Goal: Browse casually: Explore the website without a specific task or goal

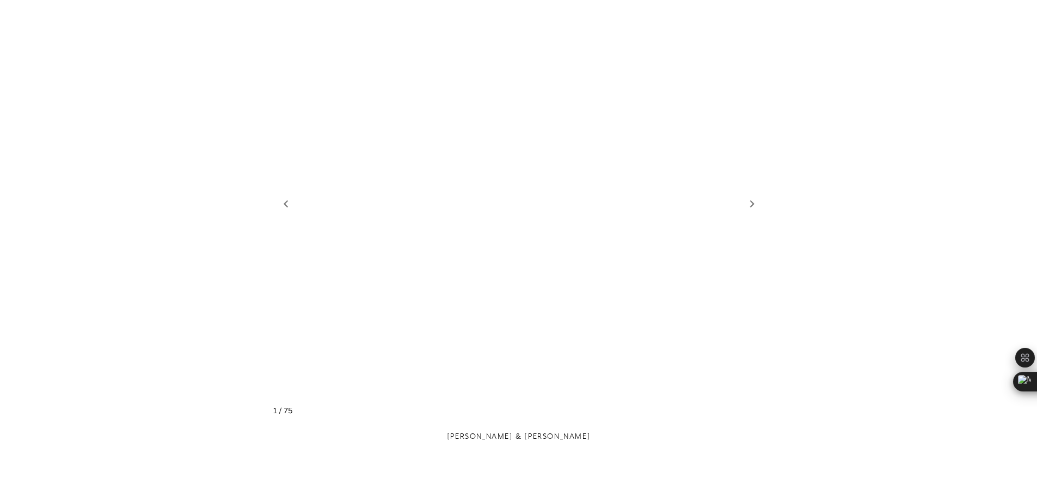
scroll to position [1239, 0]
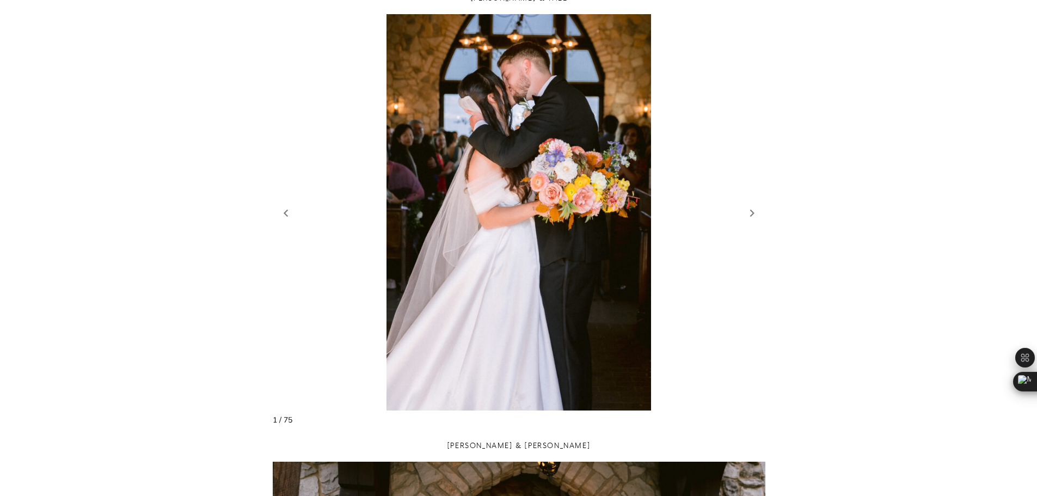
click at [560, 234] on figure "2 / 77" at bounding box center [519, 212] width 493 height 396
click at [752, 211] on link "Next slide" at bounding box center [752, 213] width 15 height 16
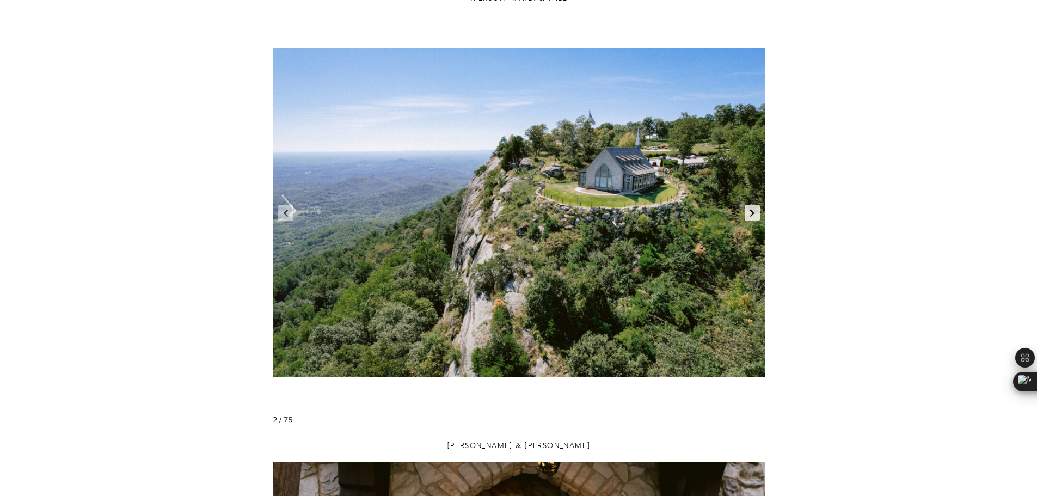
click at [752, 211] on link "Next slide" at bounding box center [752, 213] width 15 height 16
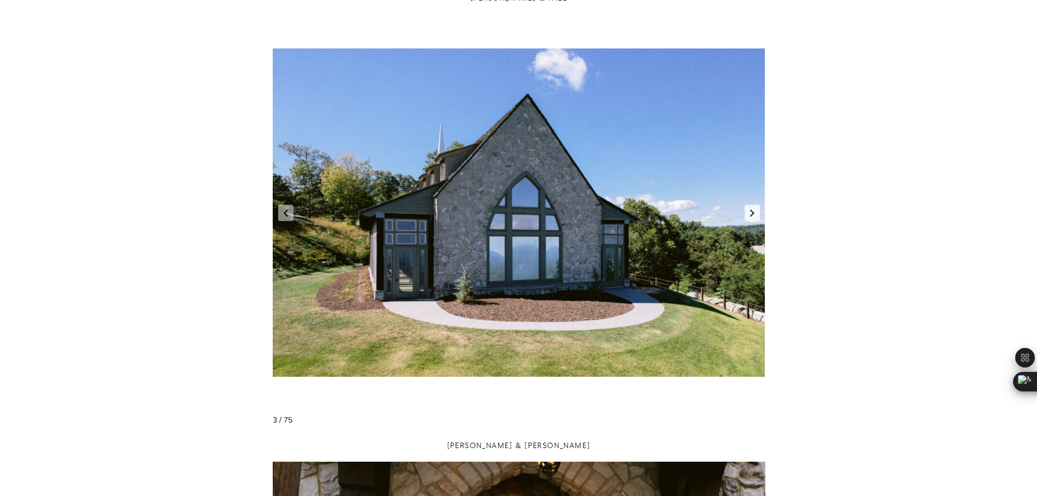
click at [752, 211] on link "Next slide" at bounding box center [752, 213] width 15 height 16
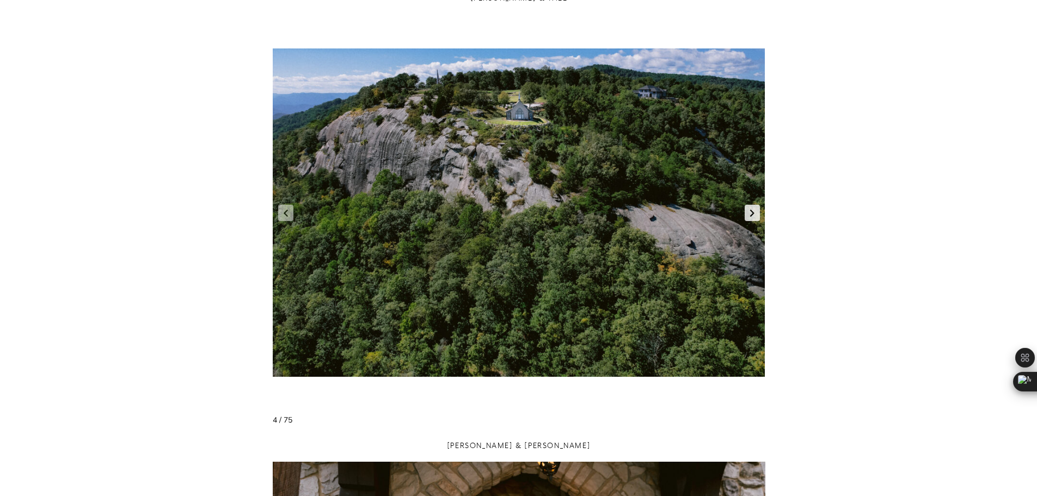
click at [752, 211] on link "Next slide" at bounding box center [752, 213] width 15 height 16
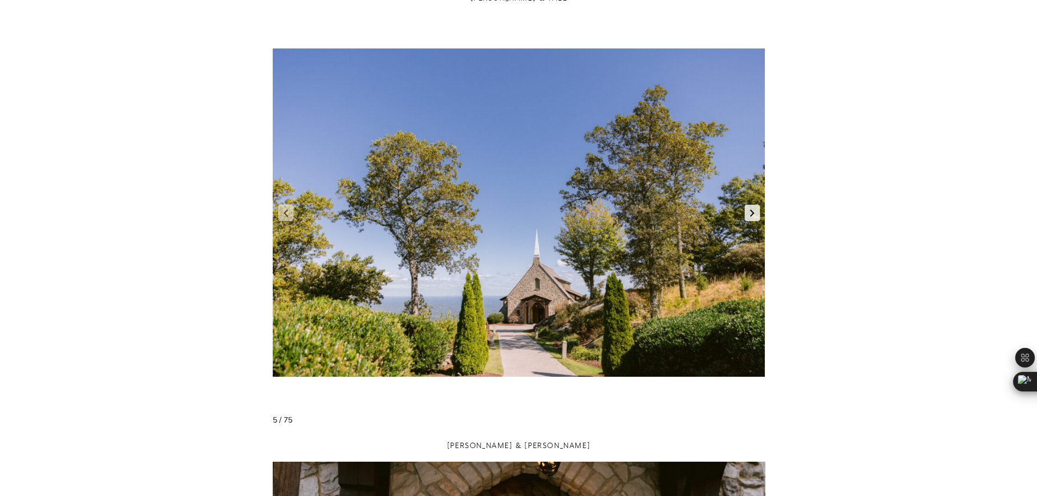
click at [752, 211] on link "Next slide" at bounding box center [752, 213] width 15 height 16
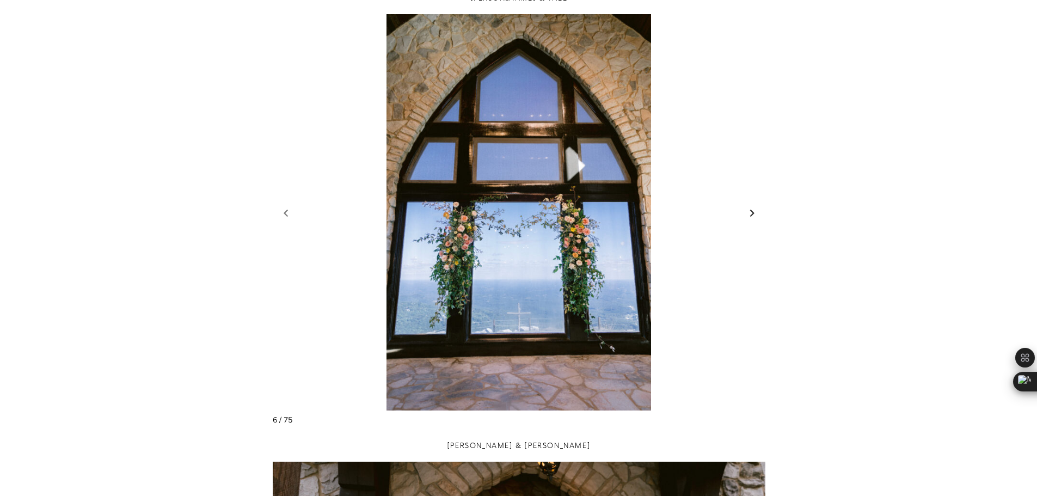
click at [752, 211] on link "Next slide" at bounding box center [752, 213] width 15 height 16
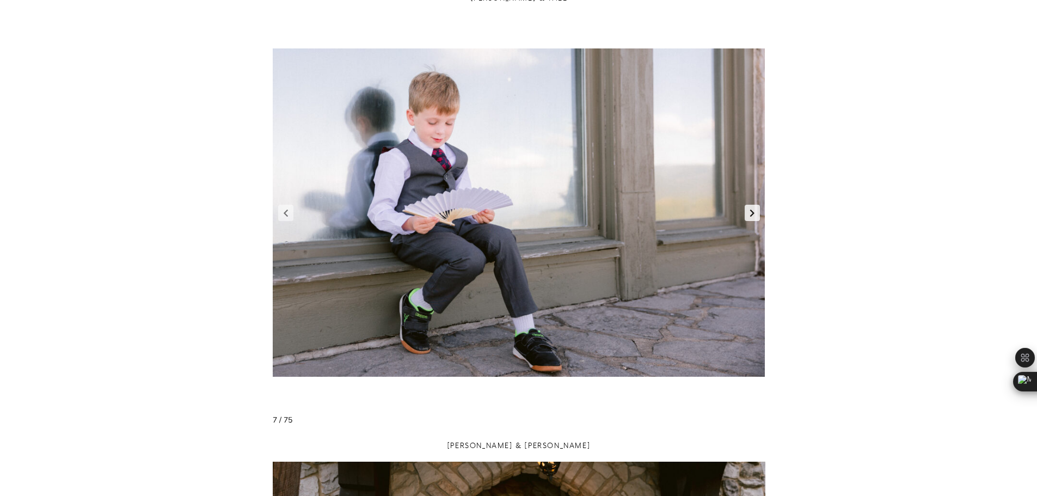
click at [752, 211] on link "Next slide" at bounding box center [752, 213] width 15 height 16
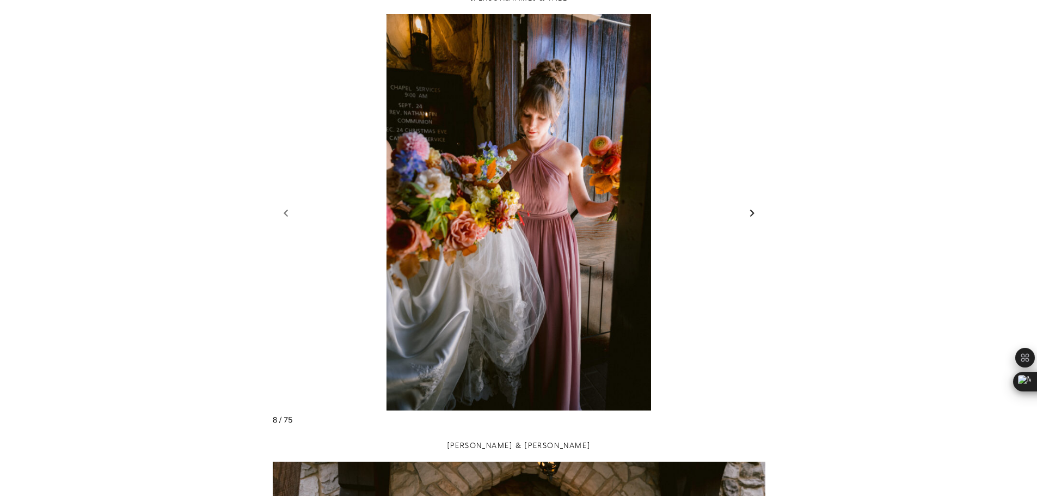
click at [752, 211] on link "Next slide" at bounding box center [752, 213] width 15 height 16
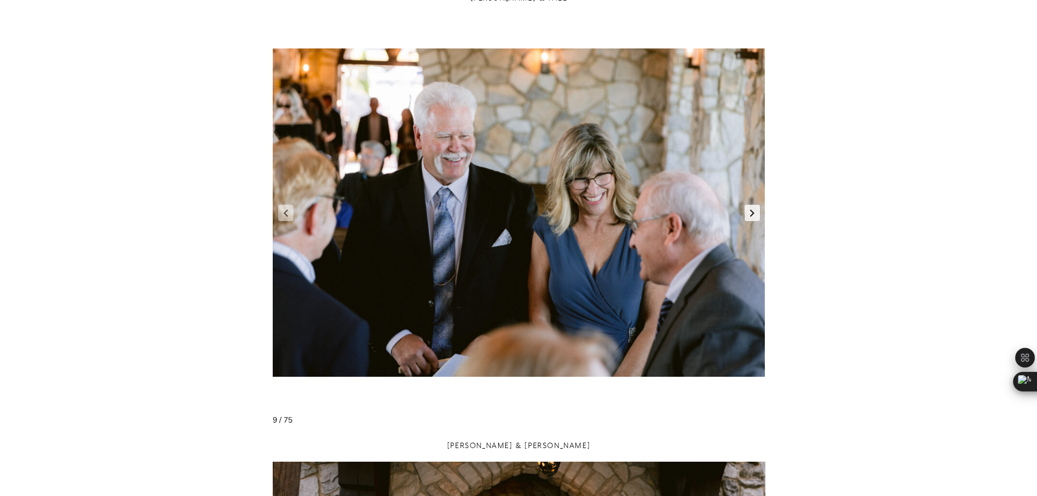
click at [752, 211] on link "Next slide" at bounding box center [752, 213] width 15 height 16
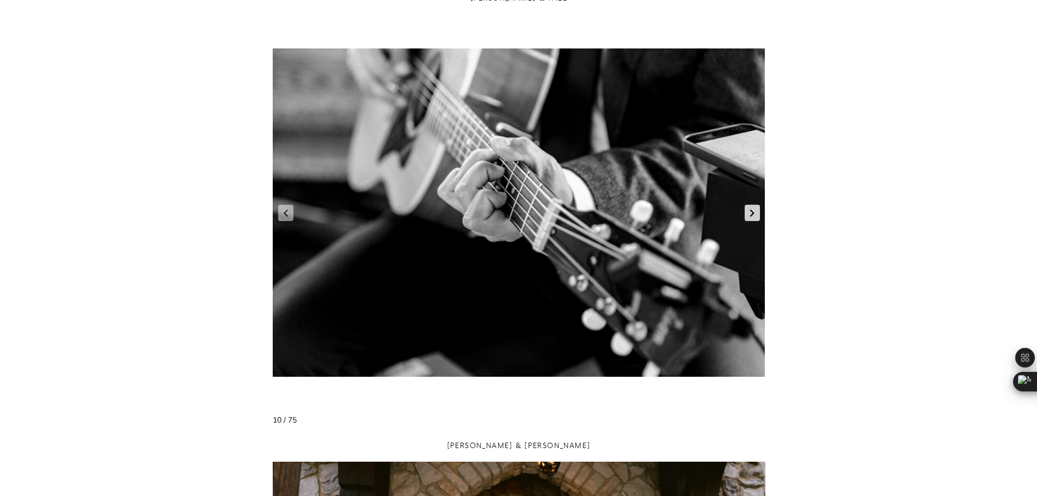
click at [752, 211] on link "Next slide" at bounding box center [752, 213] width 15 height 16
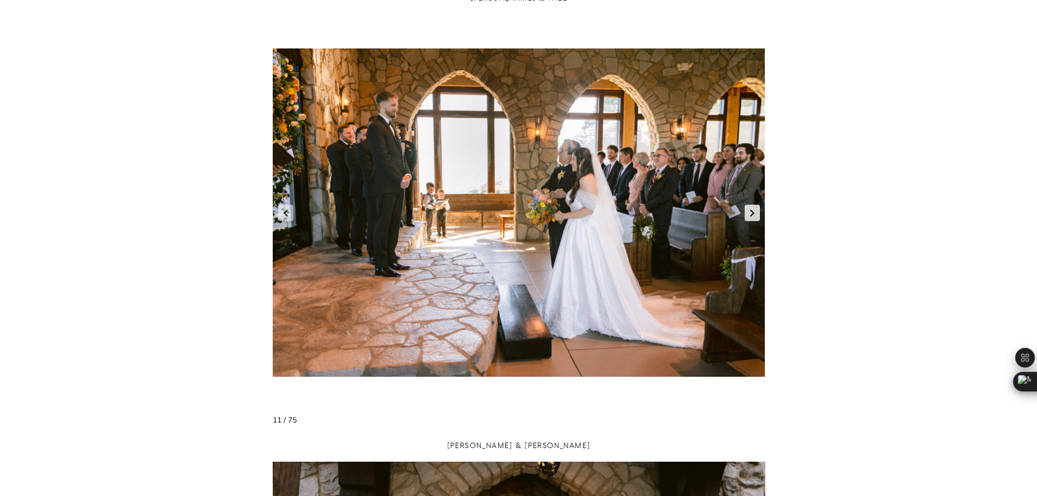
click at [752, 211] on link "Next slide" at bounding box center [752, 213] width 15 height 16
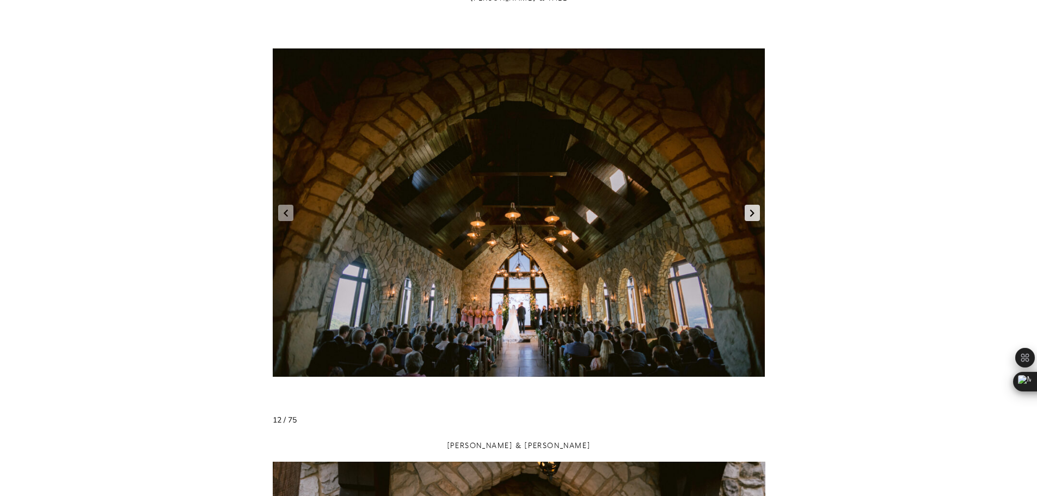
click at [752, 211] on link "Next slide" at bounding box center [752, 213] width 15 height 16
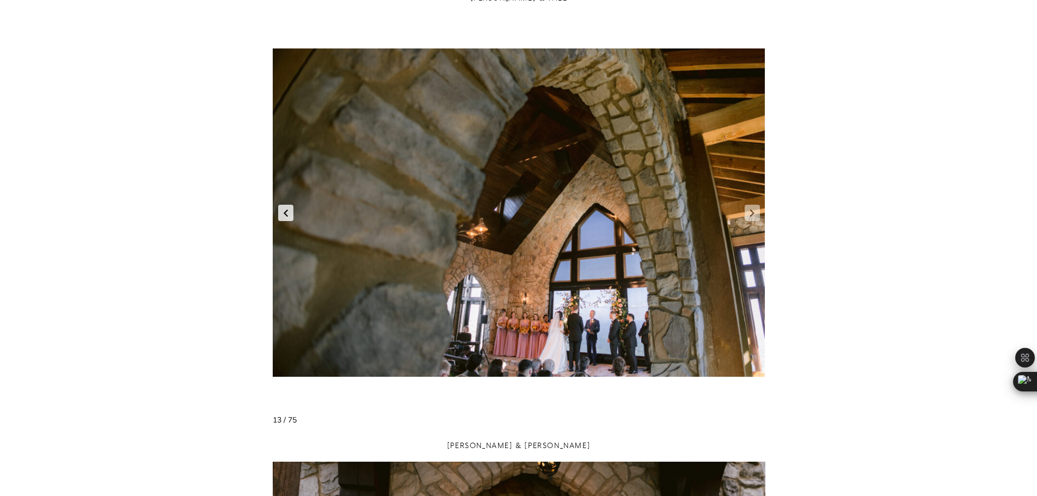
click at [286, 211] on link "Previous slide" at bounding box center [285, 213] width 15 height 16
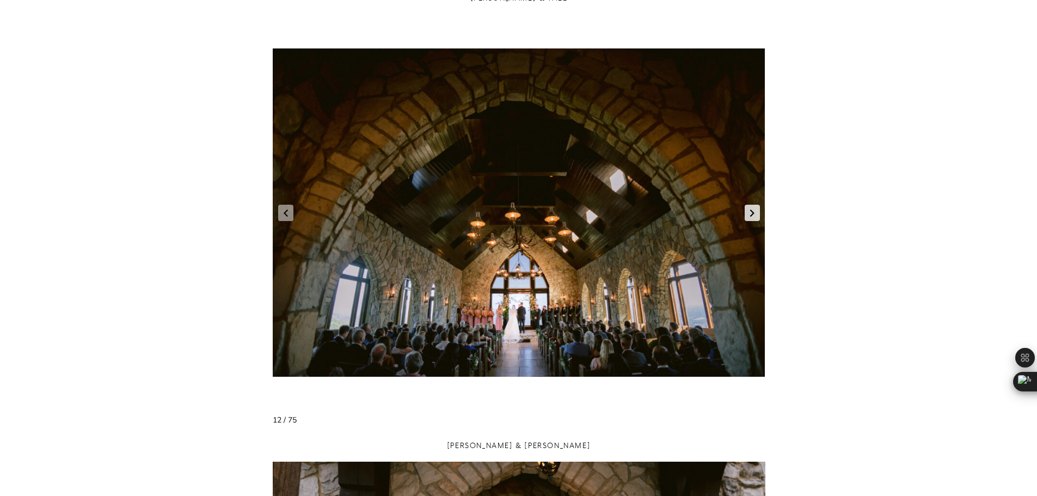
click at [751, 215] on link "Next slide" at bounding box center [752, 213] width 15 height 16
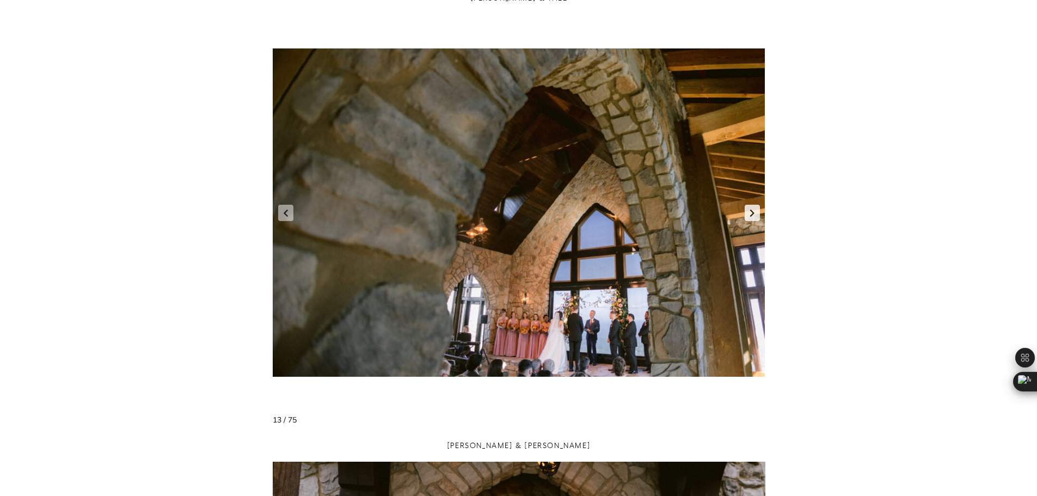
click at [751, 215] on link "Next slide" at bounding box center [752, 213] width 15 height 16
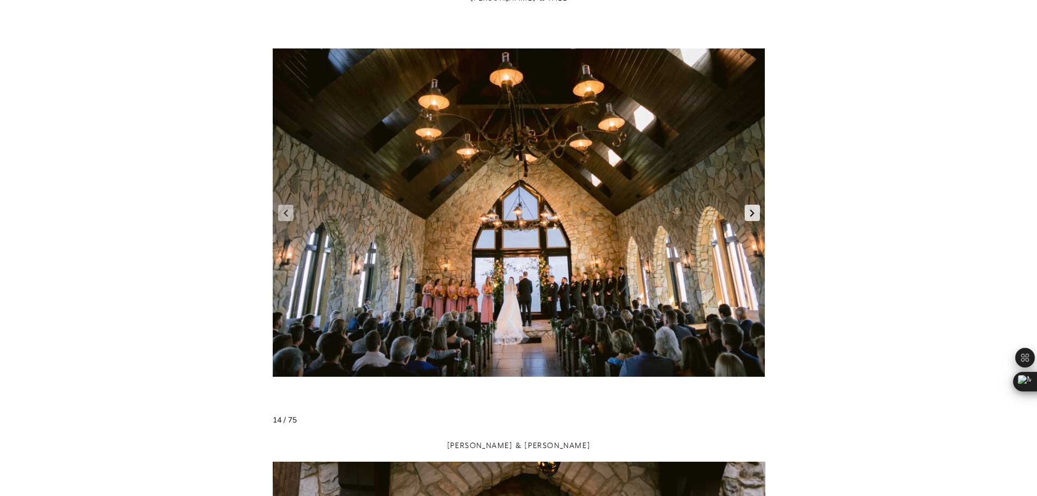
click at [751, 215] on link "Next slide" at bounding box center [752, 213] width 15 height 16
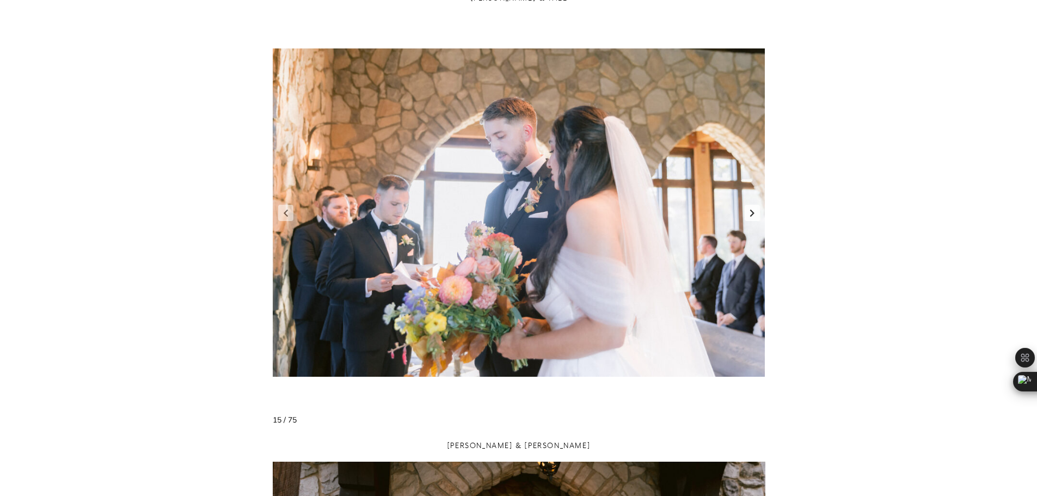
click at [751, 215] on link "Next slide" at bounding box center [752, 213] width 15 height 16
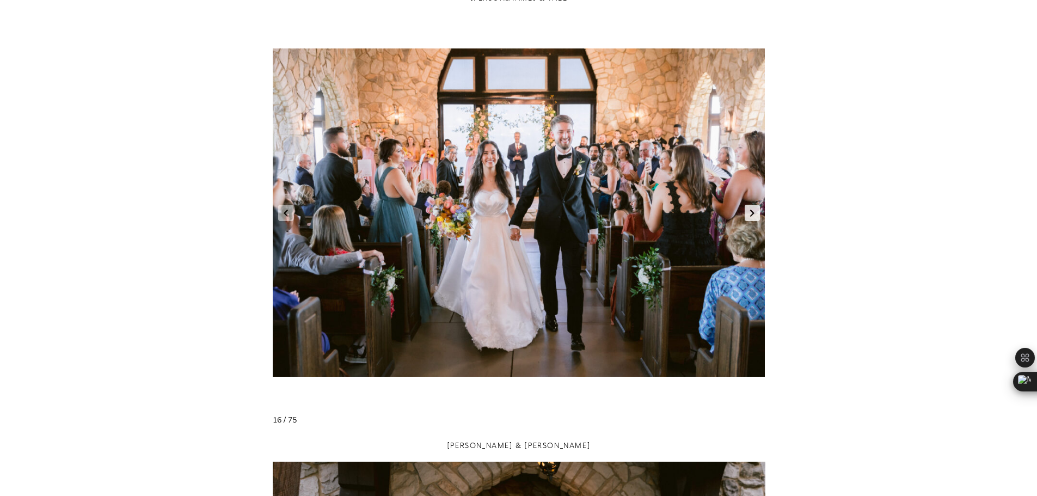
click at [751, 215] on link "Next slide" at bounding box center [752, 213] width 15 height 16
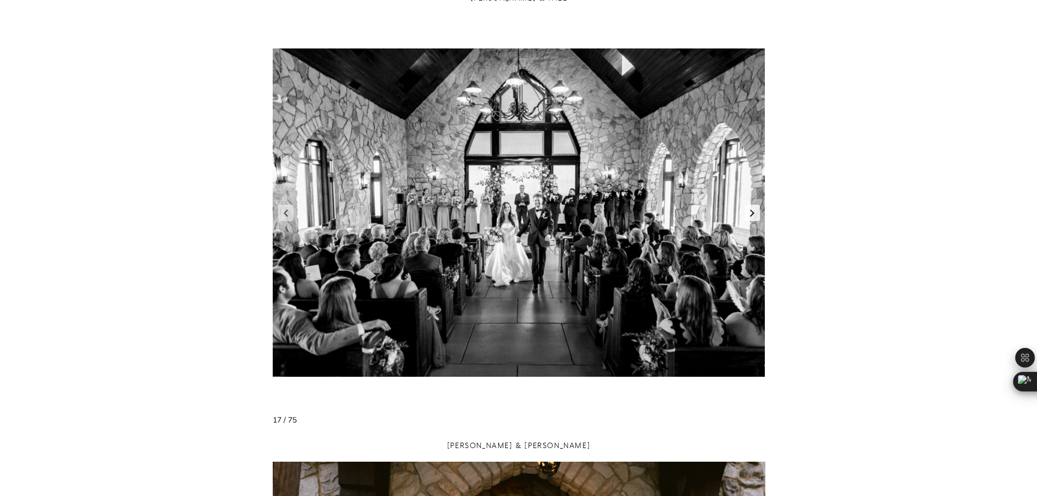
click at [751, 215] on link "Next slide" at bounding box center [752, 213] width 15 height 16
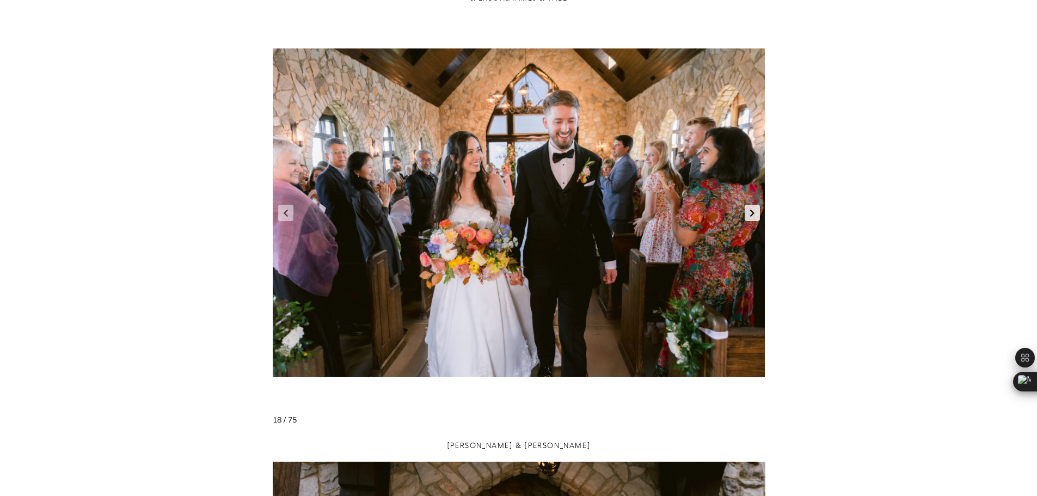
click at [751, 215] on link "Next slide" at bounding box center [752, 213] width 15 height 16
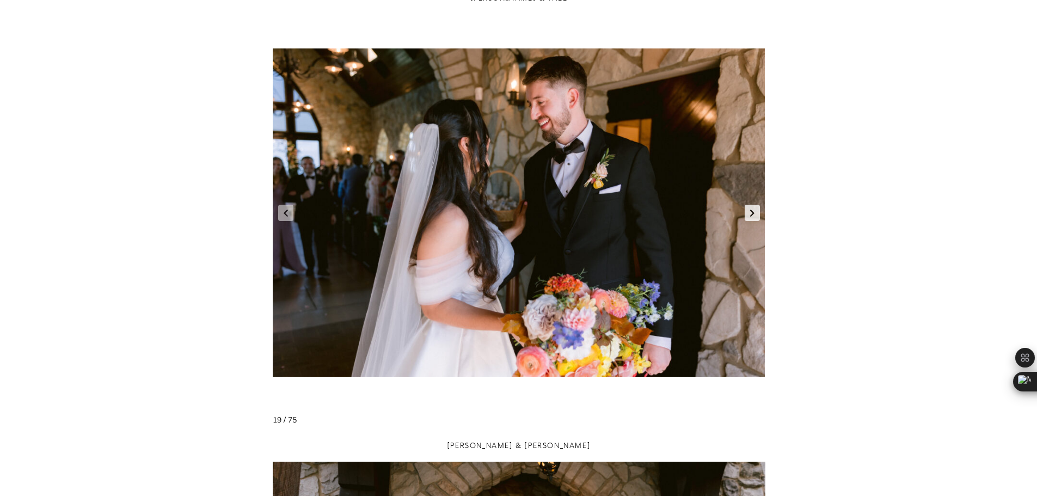
click at [751, 215] on link "Next slide" at bounding box center [752, 213] width 15 height 16
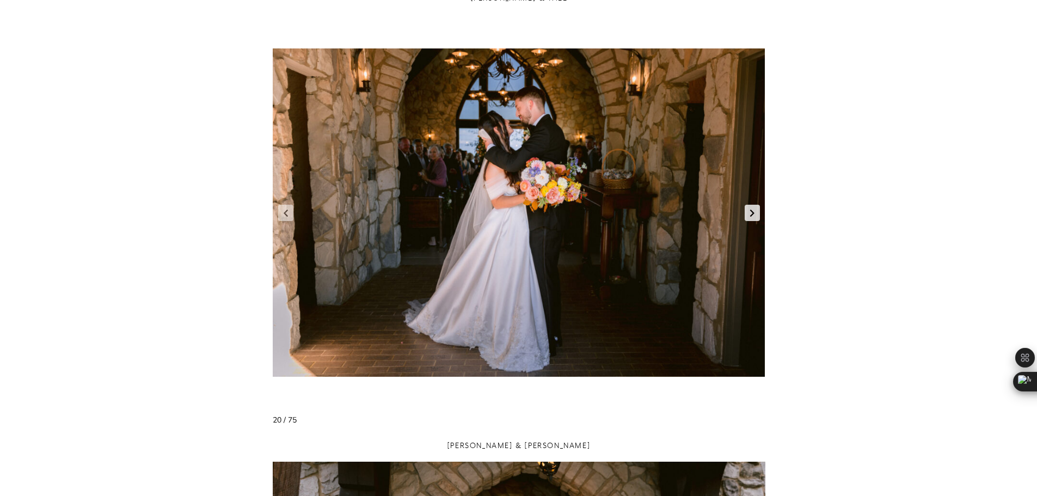
click at [751, 215] on link "Next slide" at bounding box center [752, 213] width 15 height 16
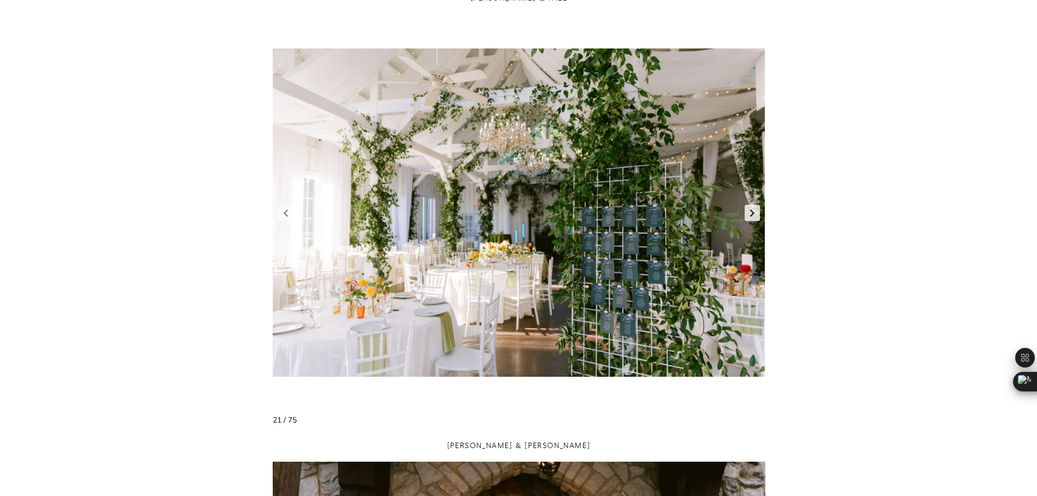
click at [751, 215] on link "Next slide" at bounding box center [752, 213] width 15 height 16
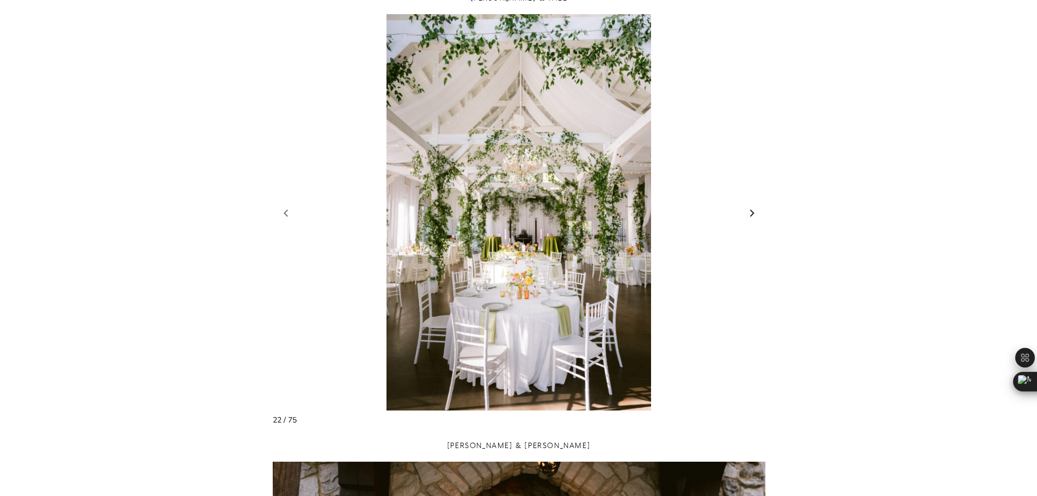
click at [751, 215] on link "Next slide" at bounding box center [752, 213] width 15 height 16
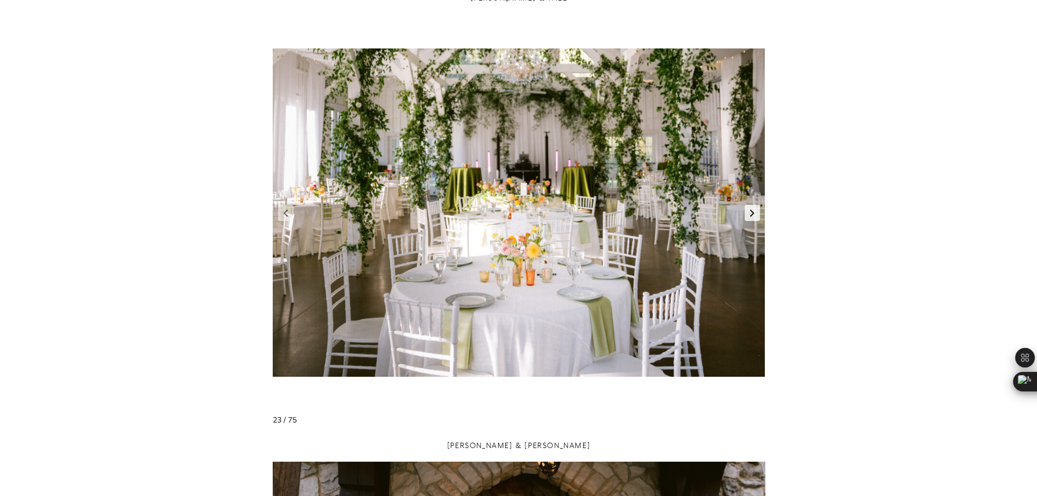
click at [751, 215] on link "Next slide" at bounding box center [752, 213] width 15 height 16
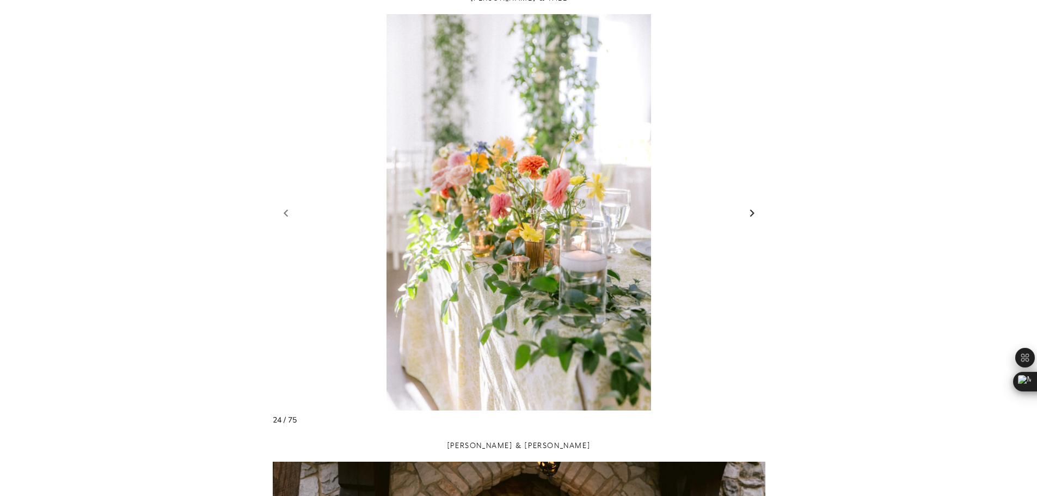
click at [751, 215] on link "Next slide" at bounding box center [752, 213] width 15 height 16
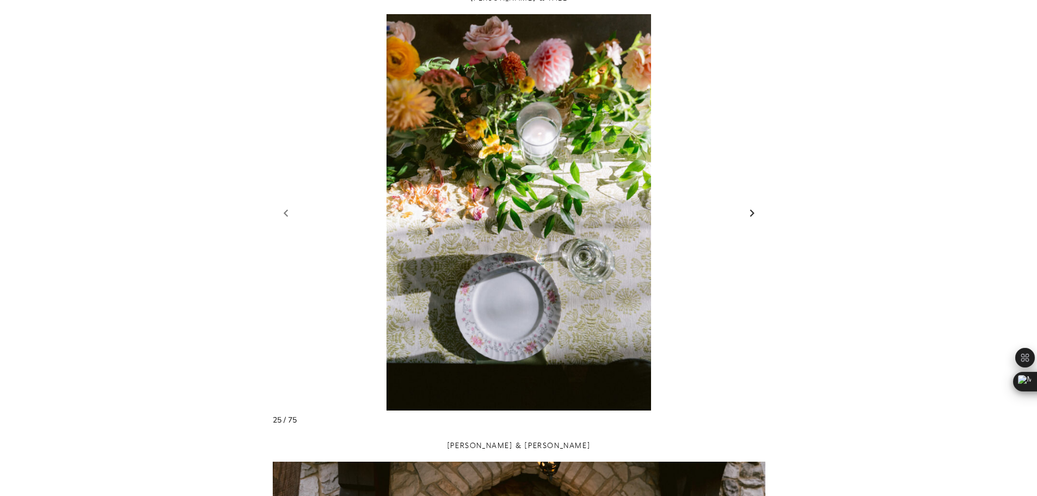
click at [751, 215] on link "Next slide" at bounding box center [752, 213] width 15 height 16
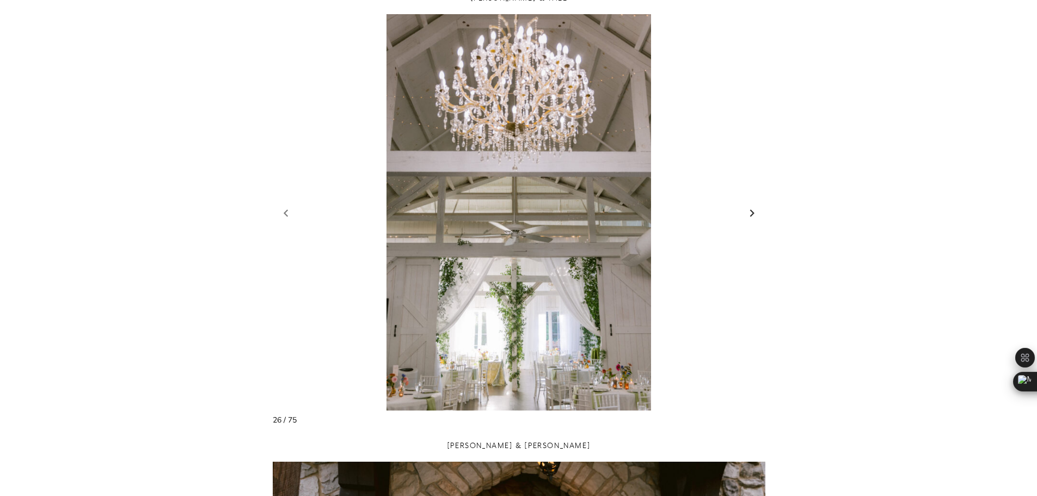
click at [751, 215] on link "Next slide" at bounding box center [752, 213] width 15 height 16
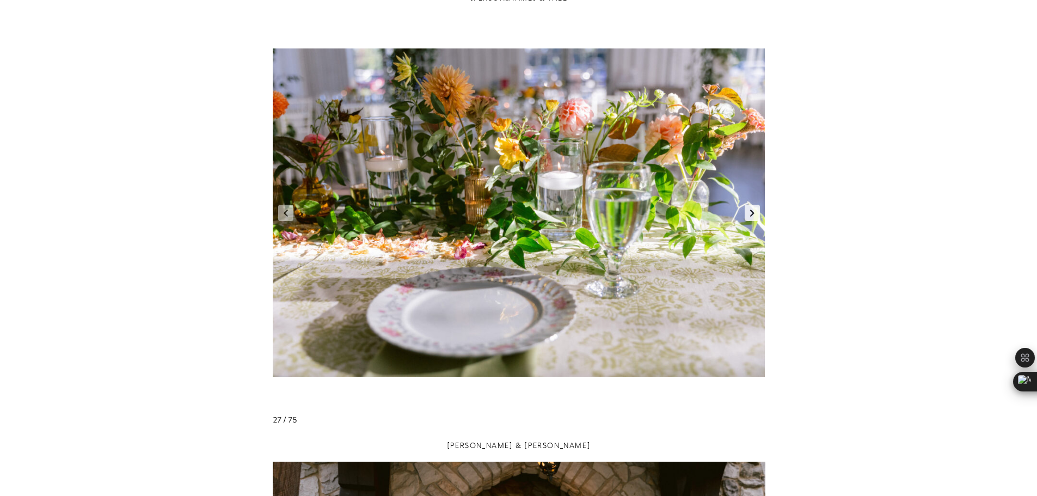
click at [751, 215] on link "Next slide" at bounding box center [752, 213] width 15 height 16
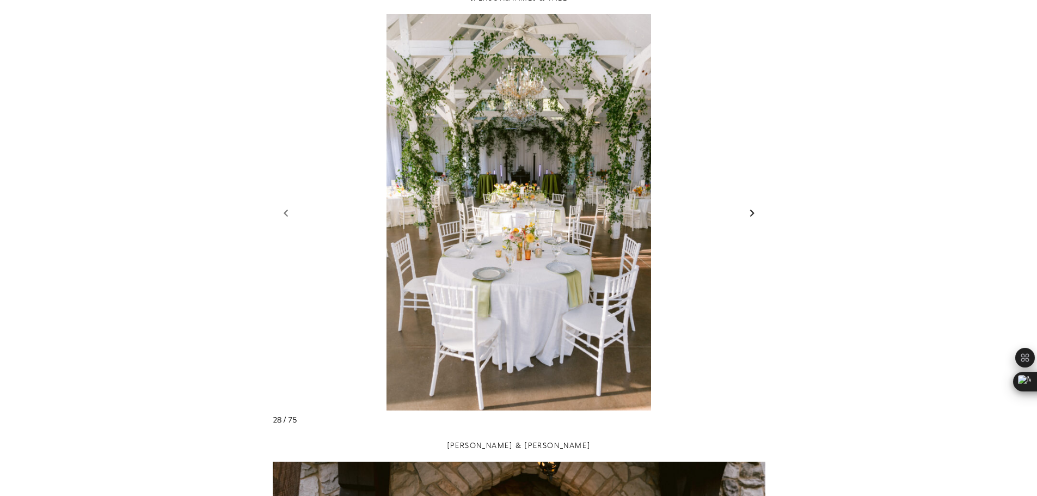
click at [751, 215] on link "Next slide" at bounding box center [752, 213] width 15 height 16
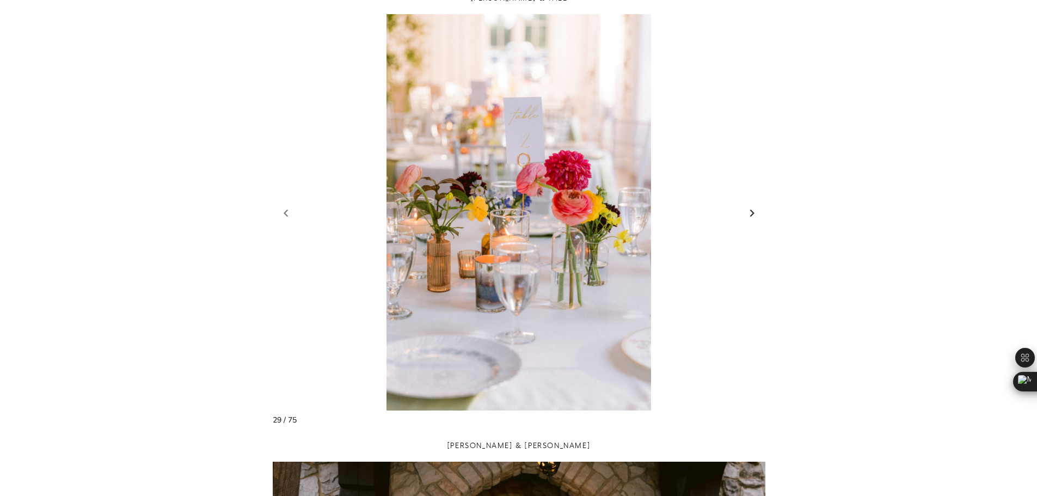
click at [751, 215] on link "Next slide" at bounding box center [752, 213] width 15 height 16
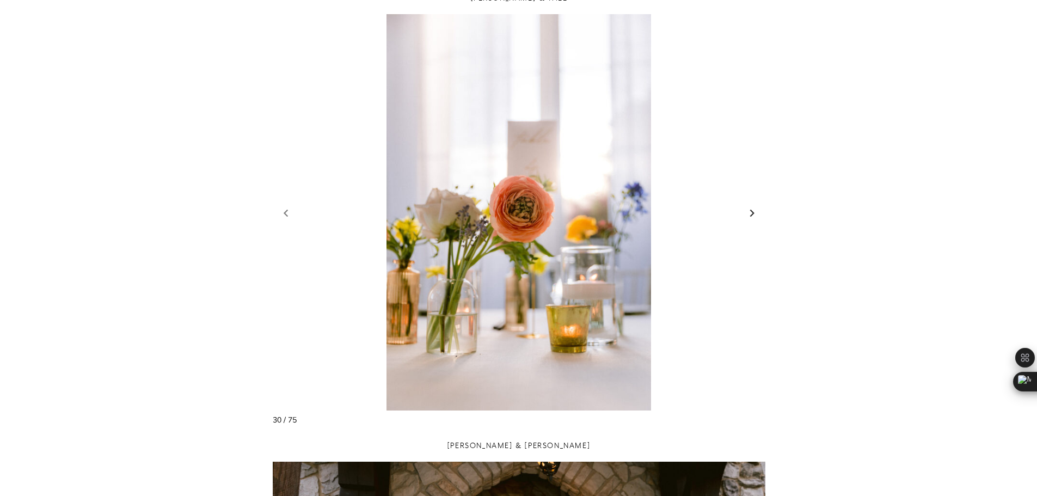
click at [751, 215] on link "Next slide" at bounding box center [752, 213] width 15 height 16
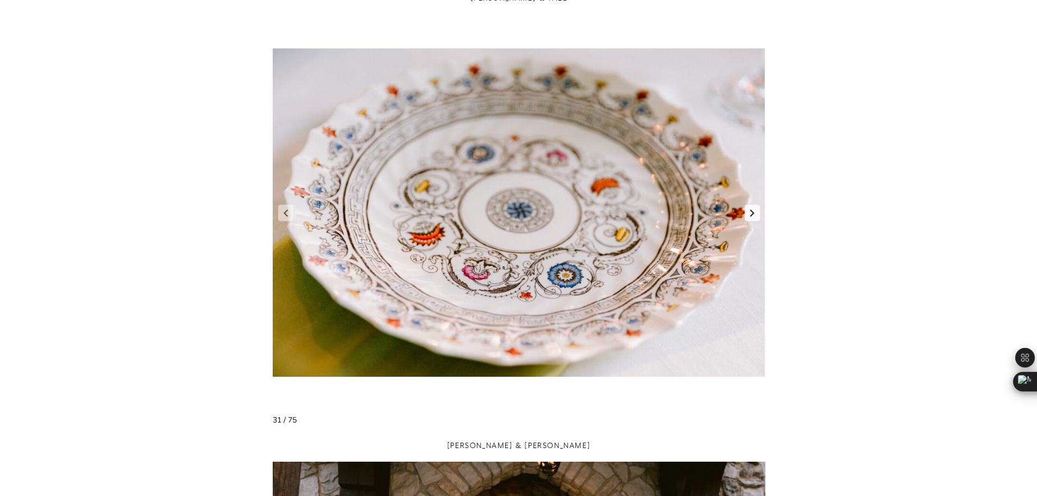
click at [751, 215] on link "Next slide" at bounding box center [752, 213] width 15 height 16
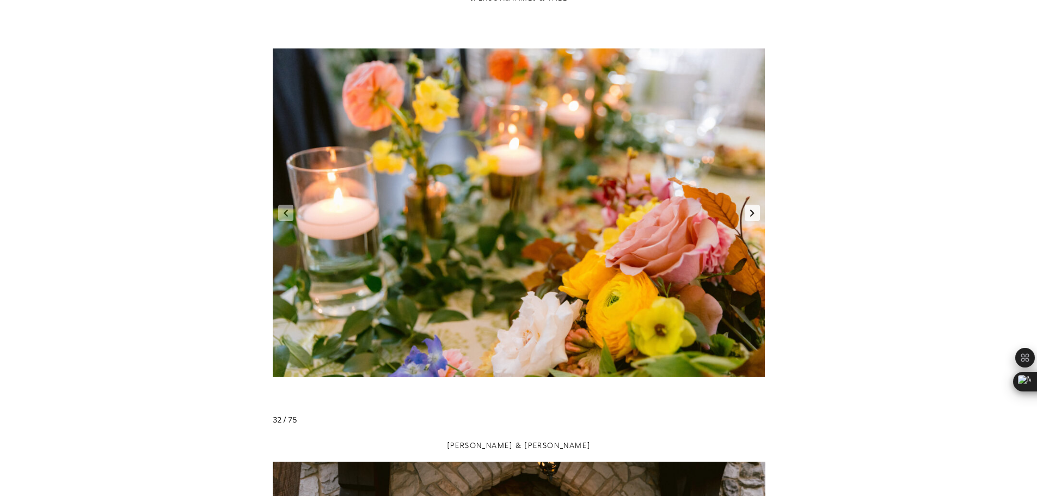
click at [751, 215] on link "Next slide" at bounding box center [752, 213] width 15 height 16
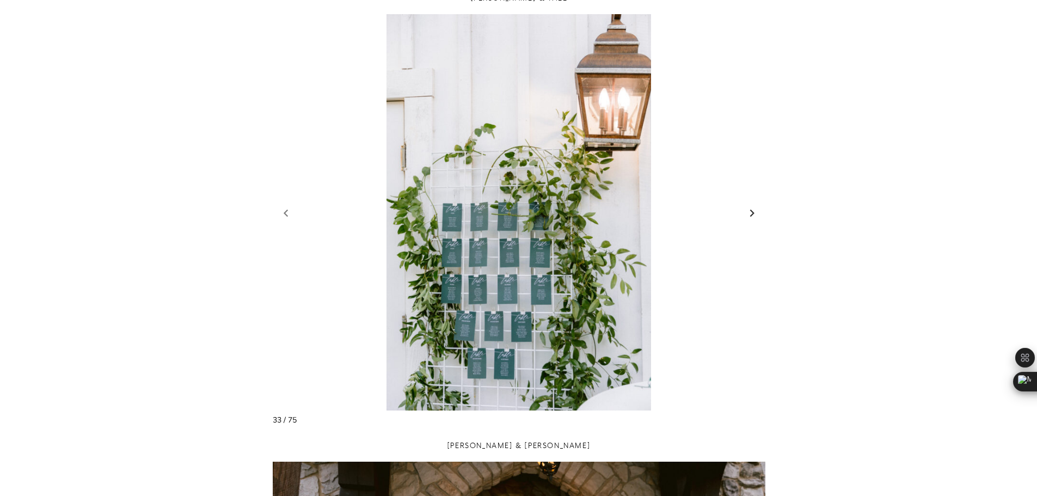
click at [751, 215] on link "Next slide" at bounding box center [752, 213] width 15 height 16
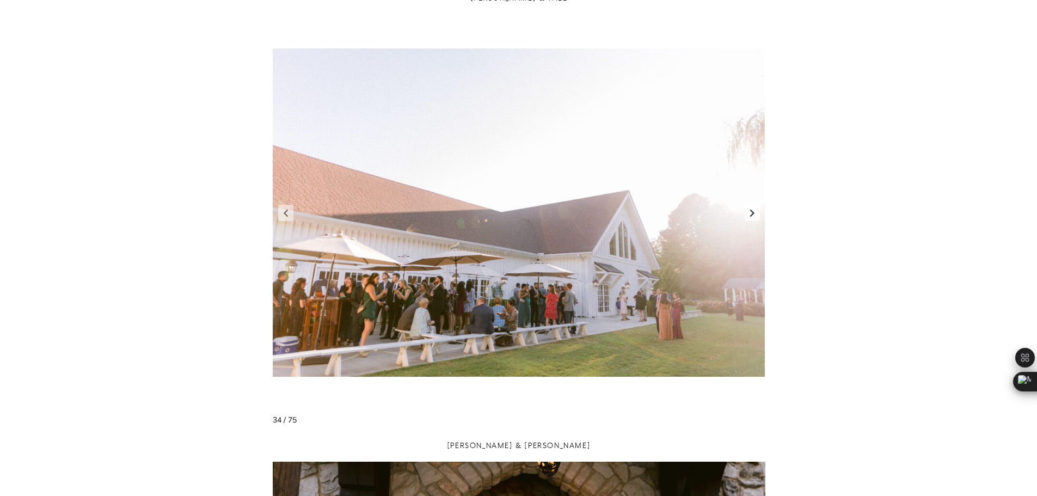
click at [751, 215] on link "Next slide" at bounding box center [752, 213] width 15 height 16
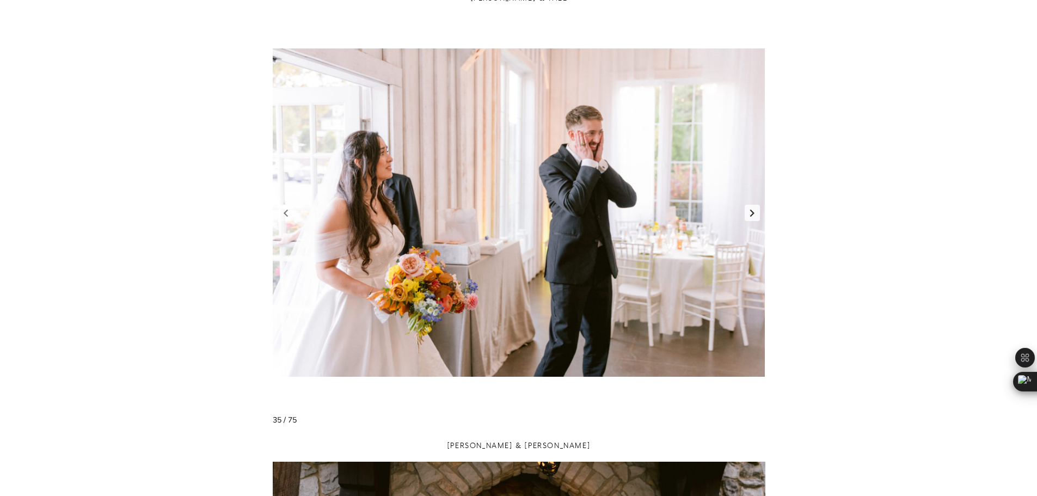
click at [751, 215] on link "Next slide" at bounding box center [752, 213] width 15 height 16
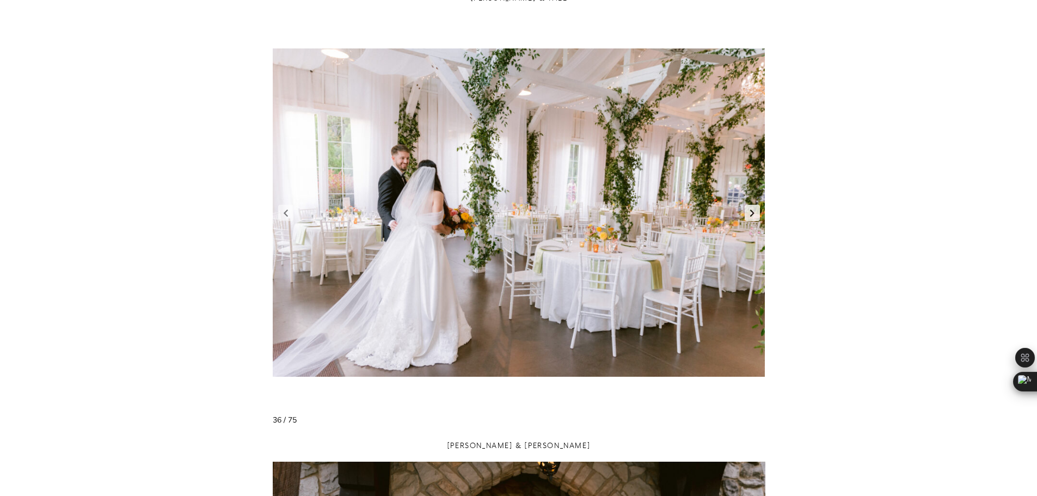
click at [751, 215] on link "Next slide" at bounding box center [752, 213] width 15 height 16
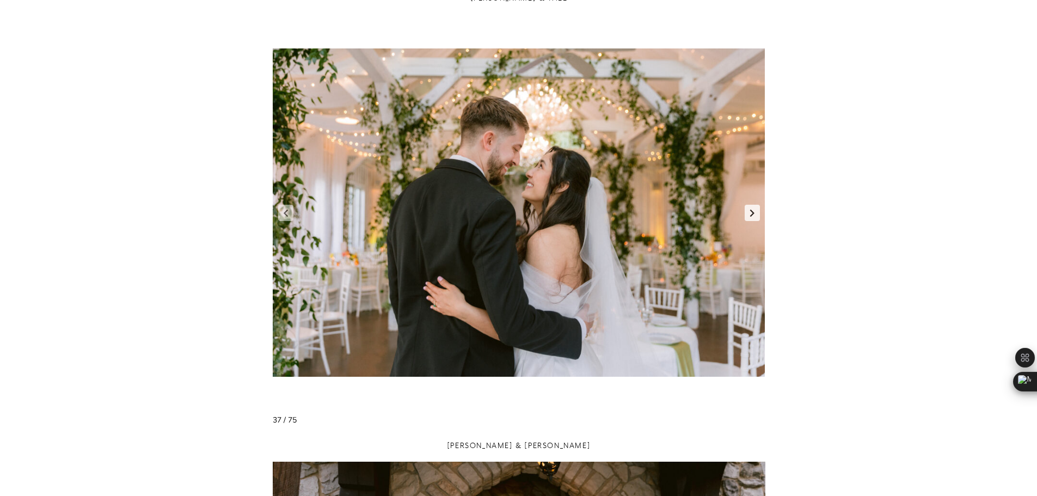
click at [751, 215] on link "Next slide" at bounding box center [752, 213] width 15 height 16
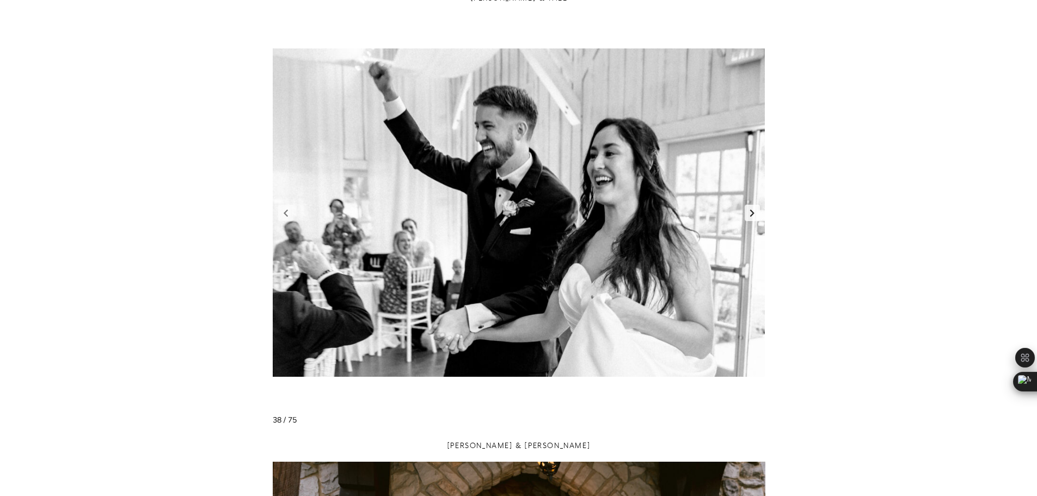
click at [751, 215] on link "Next slide" at bounding box center [752, 213] width 15 height 16
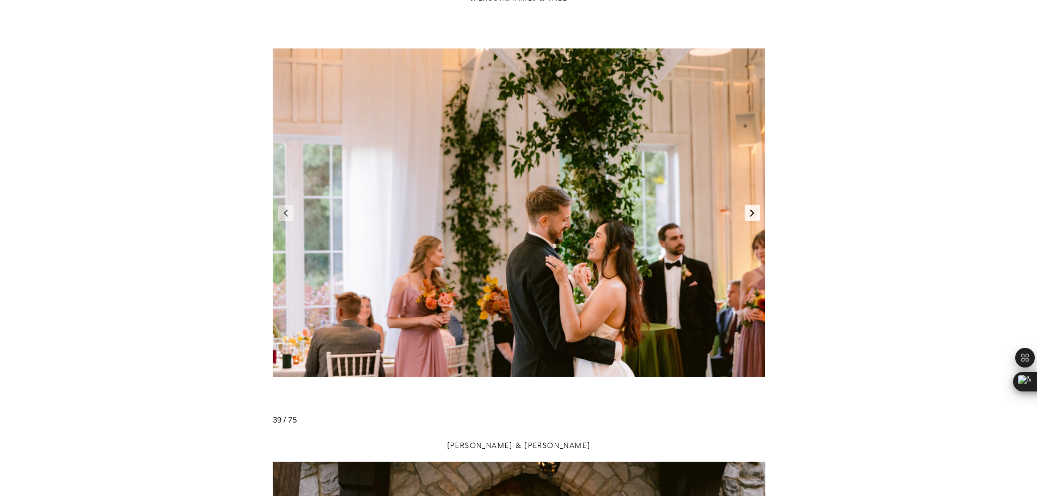
click at [751, 215] on link "Next slide" at bounding box center [752, 213] width 15 height 16
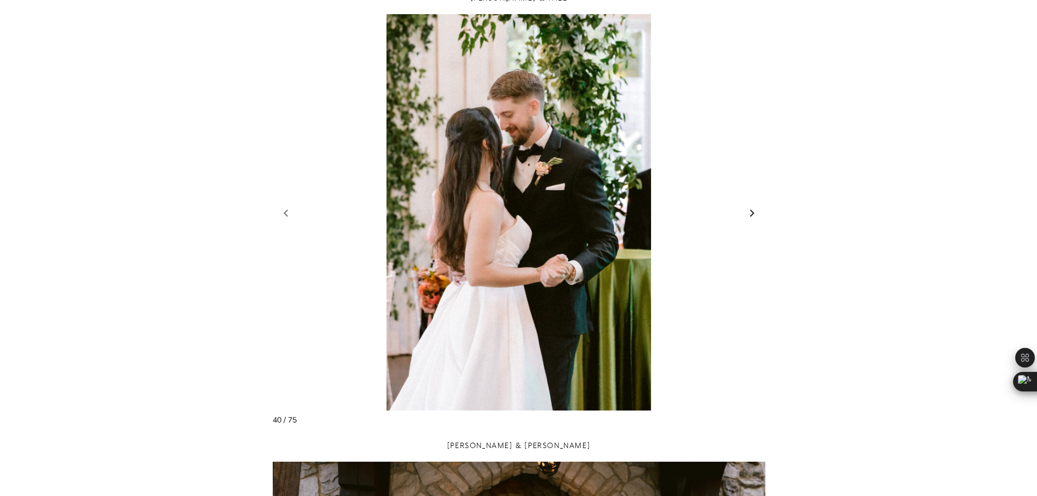
click at [751, 215] on link "Next slide" at bounding box center [752, 213] width 15 height 16
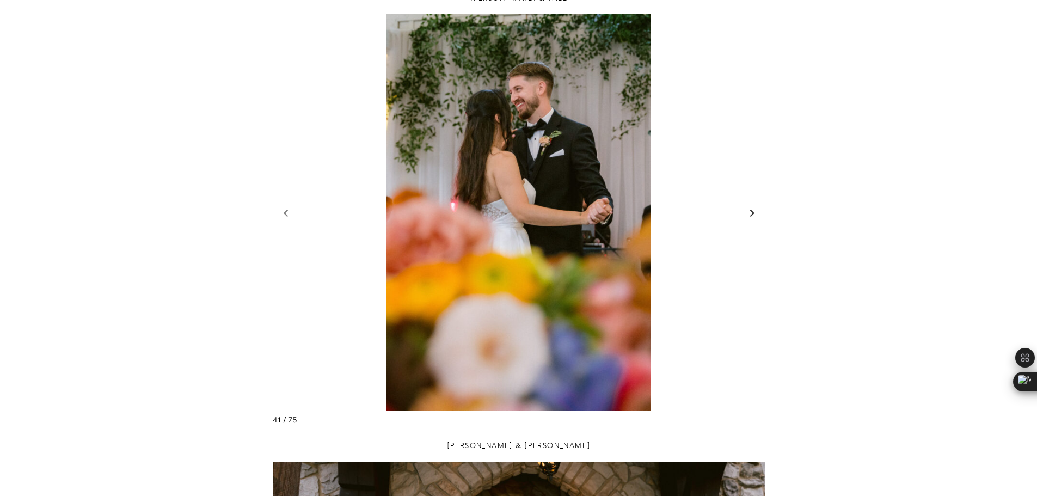
click at [751, 215] on link "Next slide" at bounding box center [752, 213] width 15 height 16
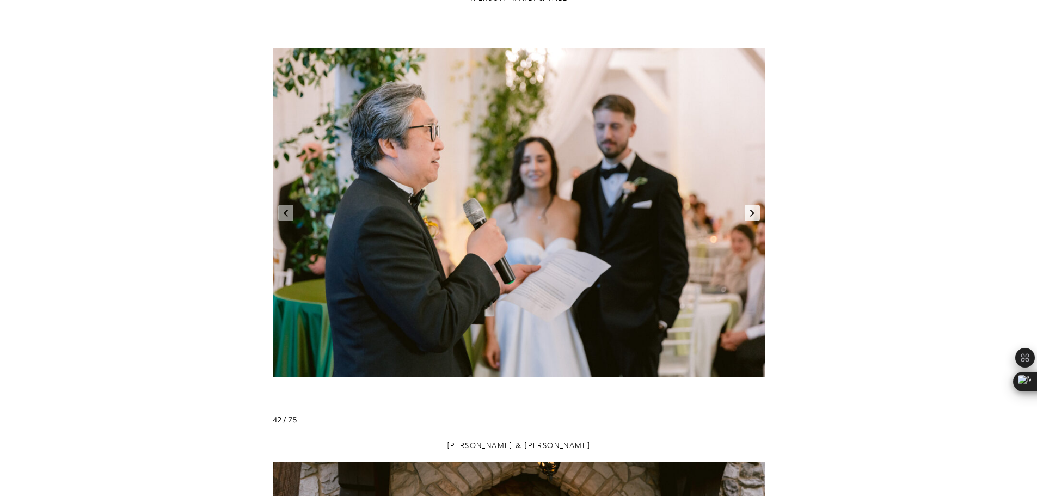
click at [751, 215] on link "Next slide" at bounding box center [752, 213] width 15 height 16
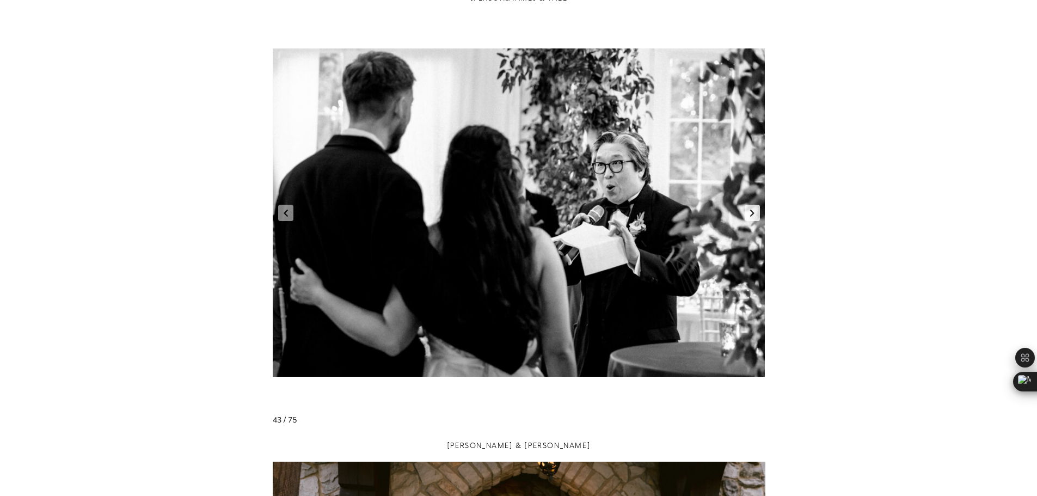
click at [751, 215] on link "Next slide" at bounding box center [752, 213] width 15 height 16
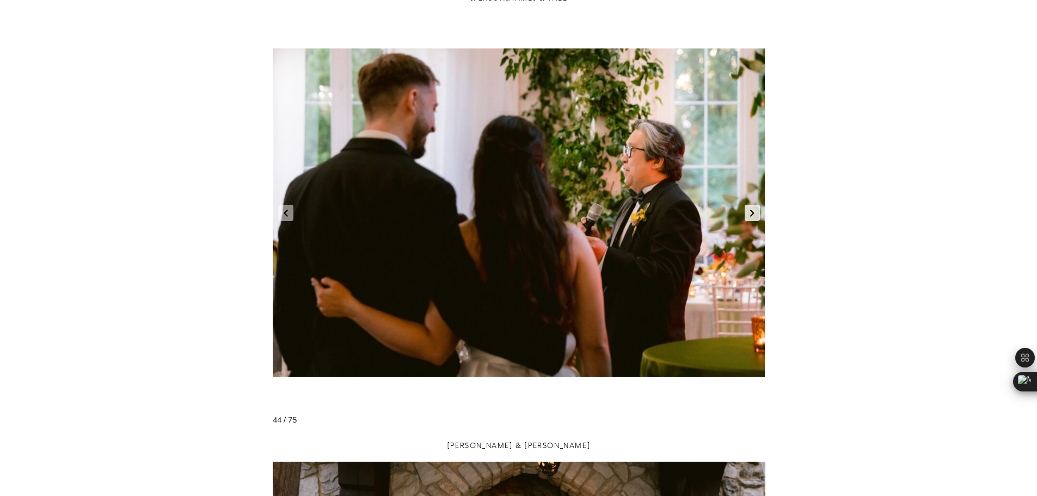
click at [751, 215] on link "Next slide" at bounding box center [752, 213] width 15 height 16
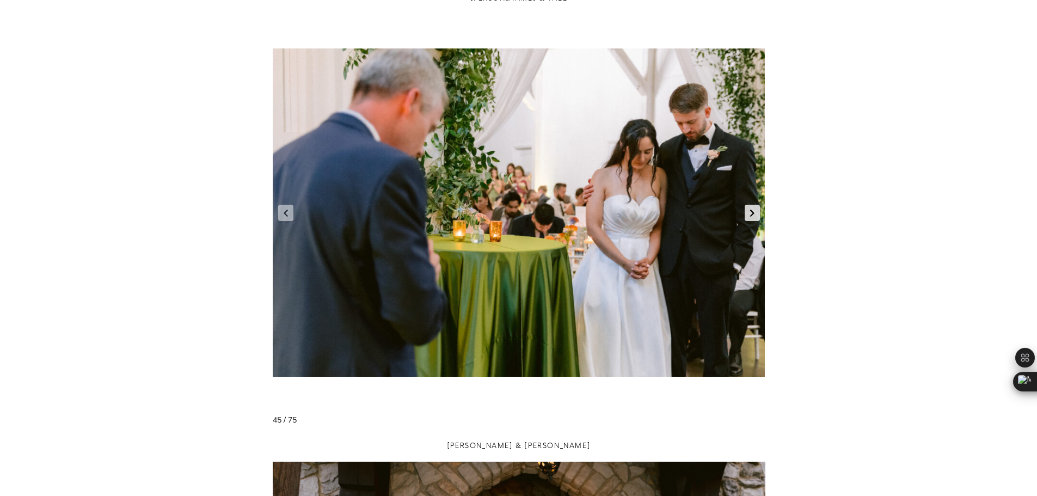
click at [751, 215] on link "Next slide" at bounding box center [752, 213] width 15 height 16
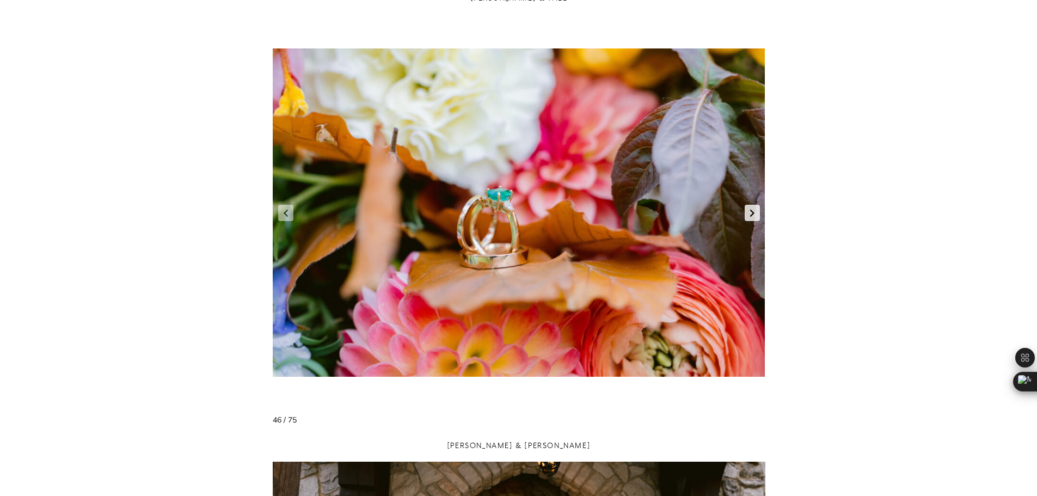
click at [751, 215] on link "Next slide" at bounding box center [752, 213] width 15 height 16
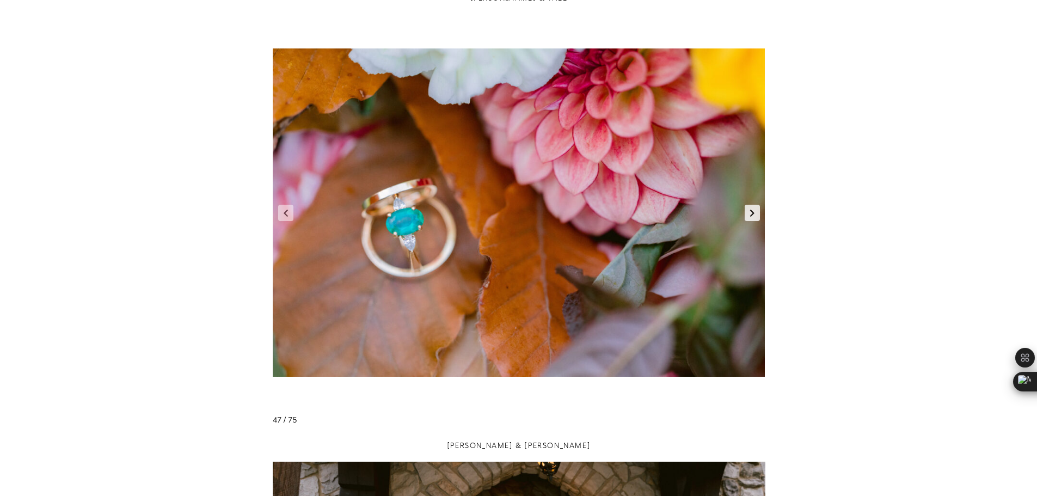
click at [751, 215] on link "Next slide" at bounding box center [752, 213] width 15 height 16
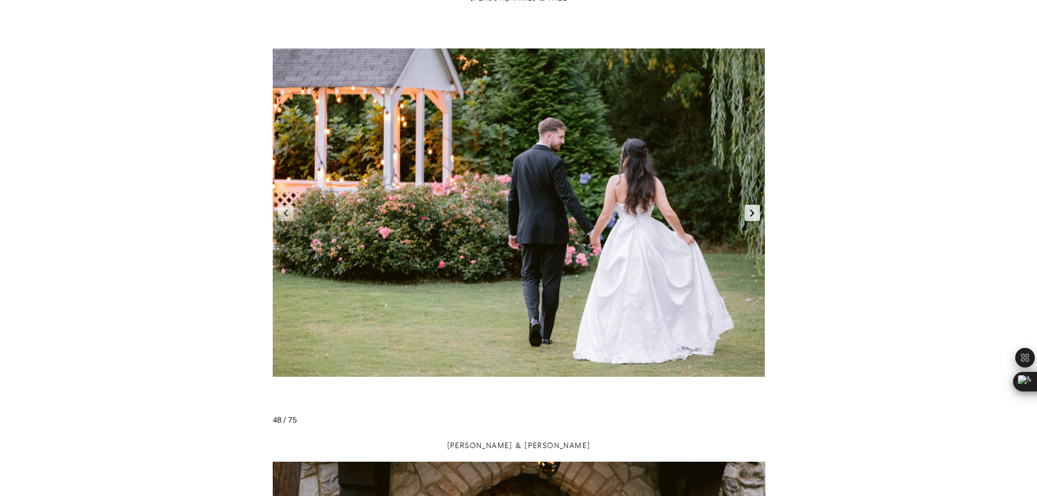
click at [751, 215] on link "Next slide" at bounding box center [752, 213] width 15 height 16
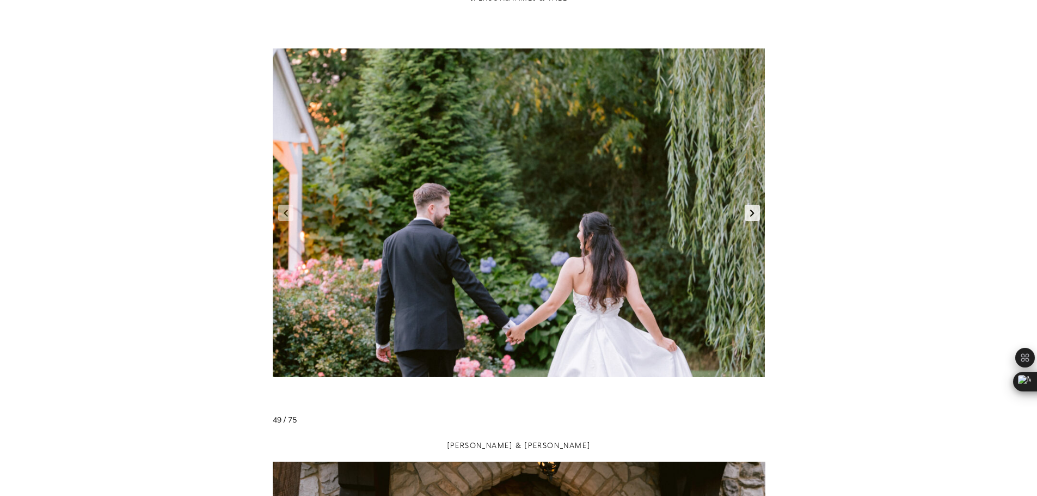
click at [751, 215] on link "Next slide" at bounding box center [752, 213] width 15 height 16
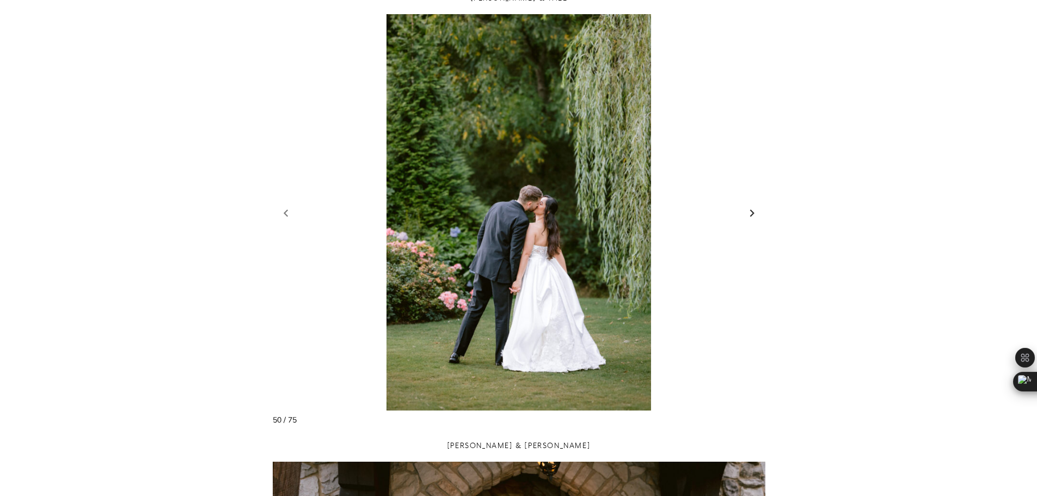
click at [751, 215] on link "Next slide" at bounding box center [752, 213] width 15 height 16
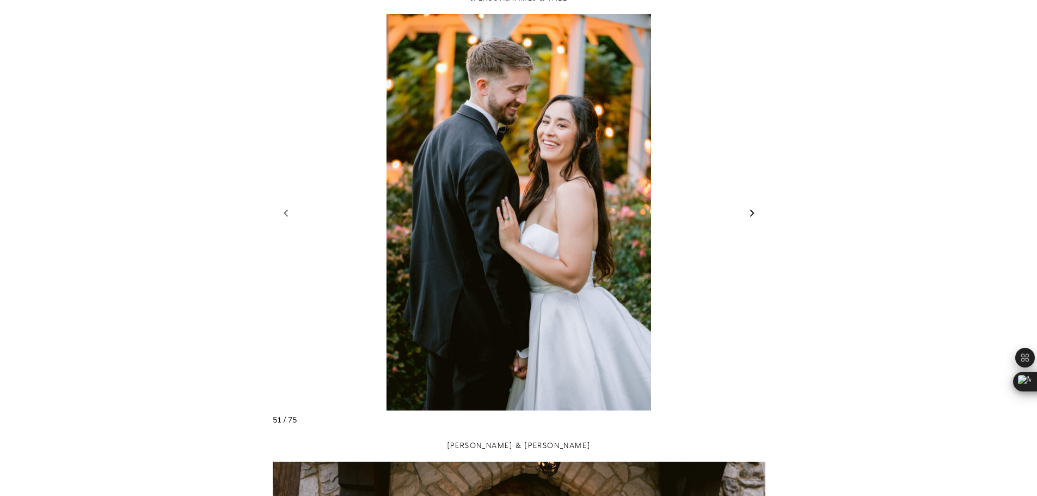
click at [751, 215] on link "Next slide" at bounding box center [752, 213] width 15 height 16
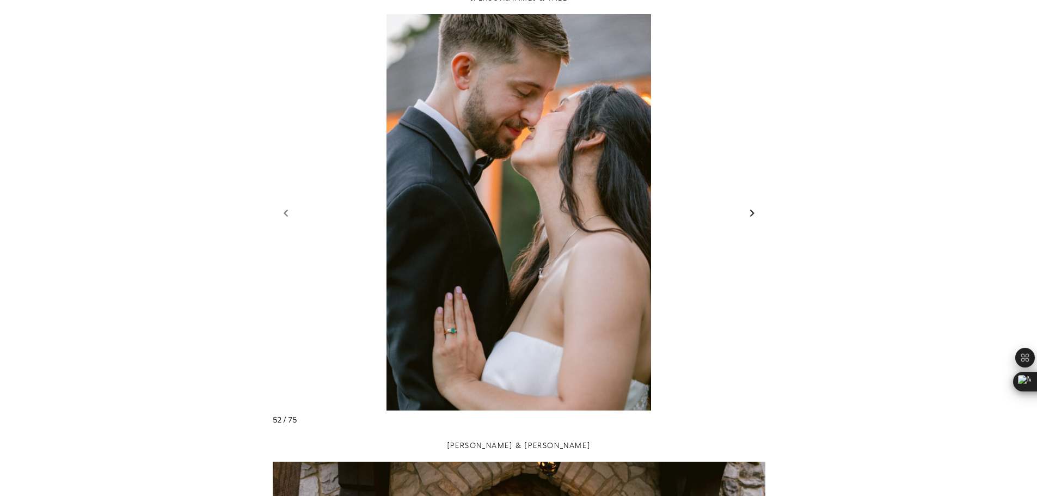
click at [751, 215] on link "Next slide" at bounding box center [752, 213] width 15 height 16
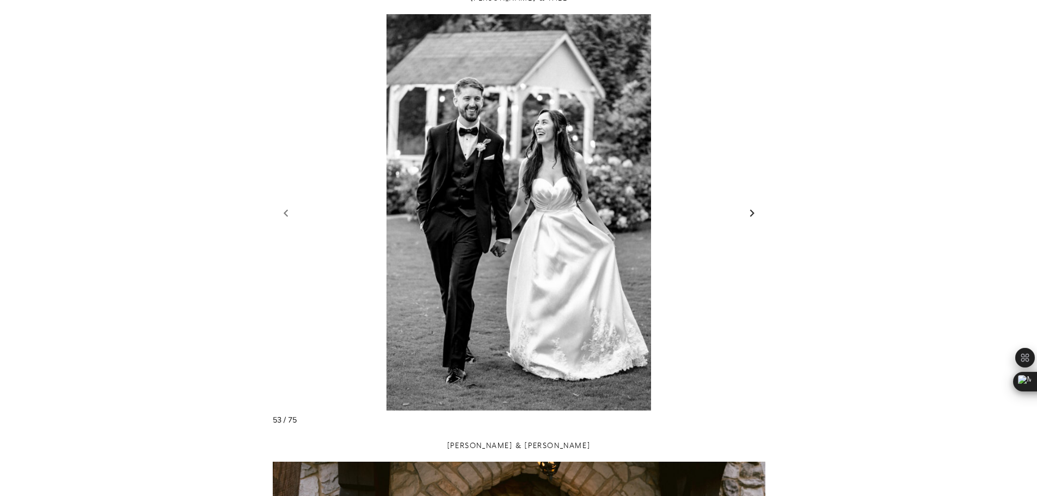
click at [751, 215] on link "Next slide" at bounding box center [752, 213] width 15 height 16
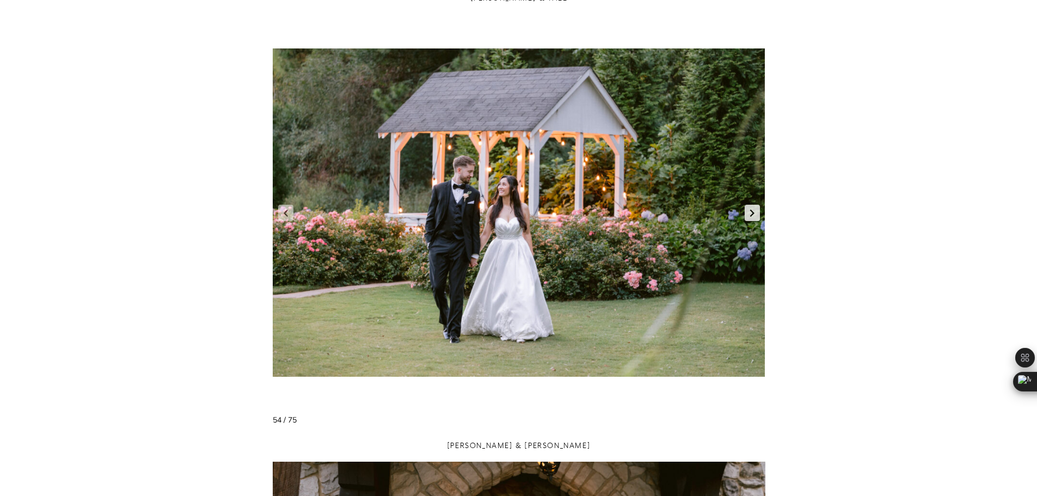
click at [751, 215] on link "Next slide" at bounding box center [752, 213] width 15 height 16
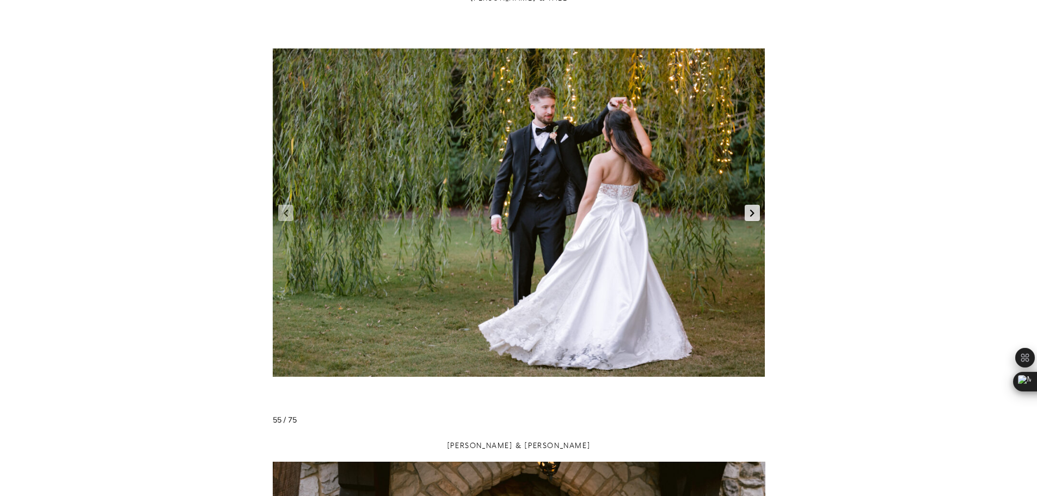
click at [751, 215] on link "Next slide" at bounding box center [752, 213] width 15 height 16
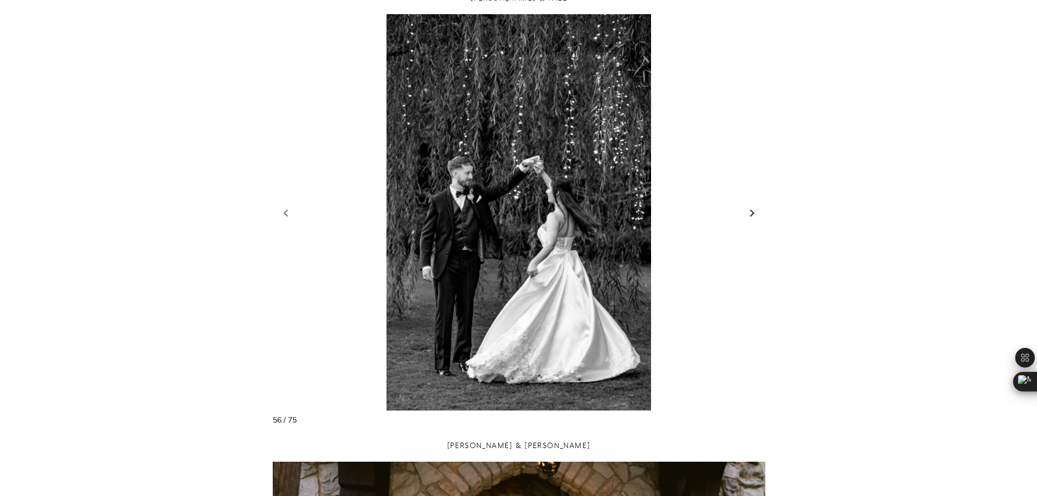
click at [751, 215] on link "Next slide" at bounding box center [752, 213] width 15 height 16
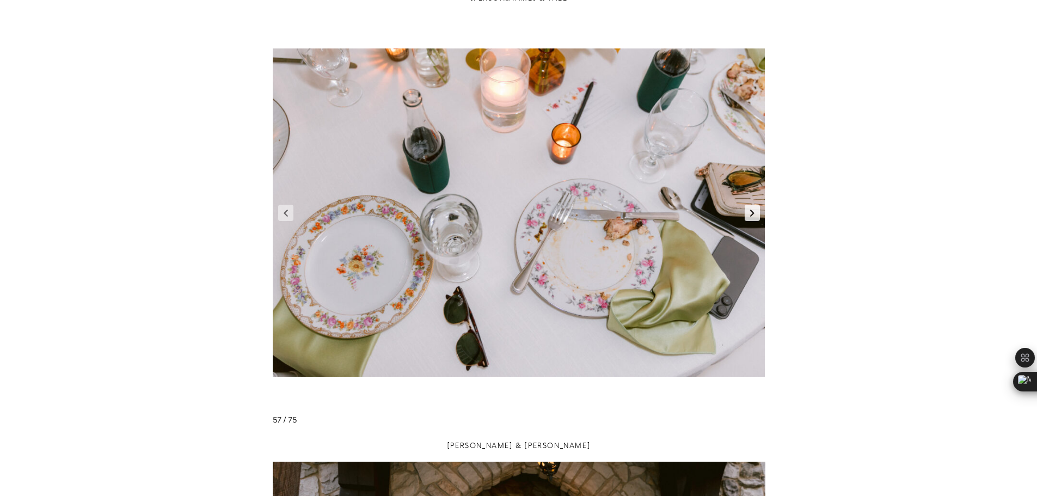
click at [751, 215] on link "Next slide" at bounding box center [752, 213] width 15 height 16
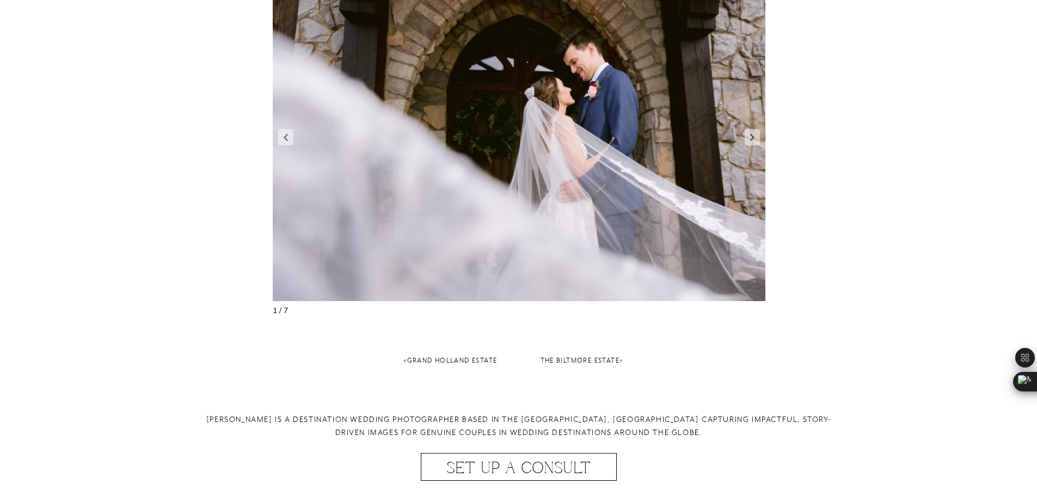
scroll to position [1729, 0]
click at [752, 138] on link "Next slide" at bounding box center [752, 136] width 15 height 16
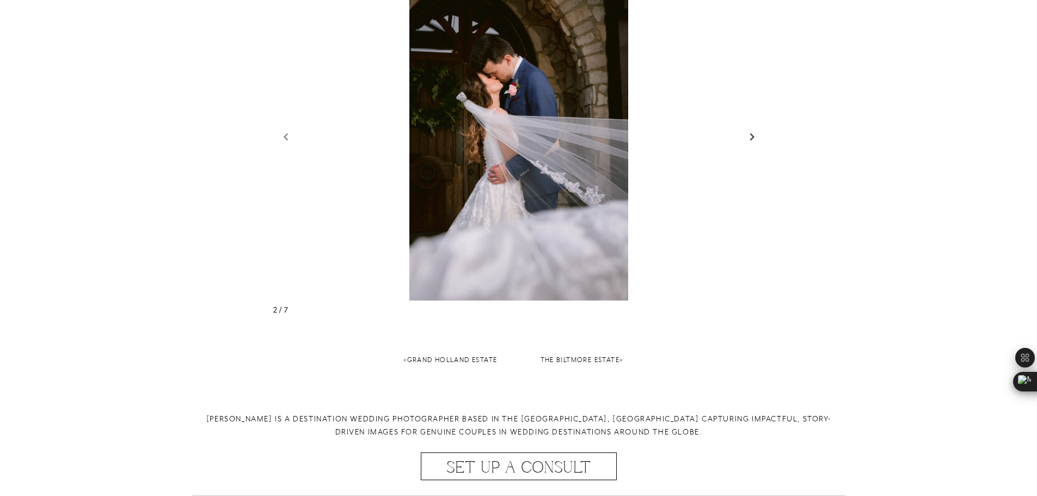
click at [752, 138] on link "Next slide" at bounding box center [752, 136] width 15 height 16
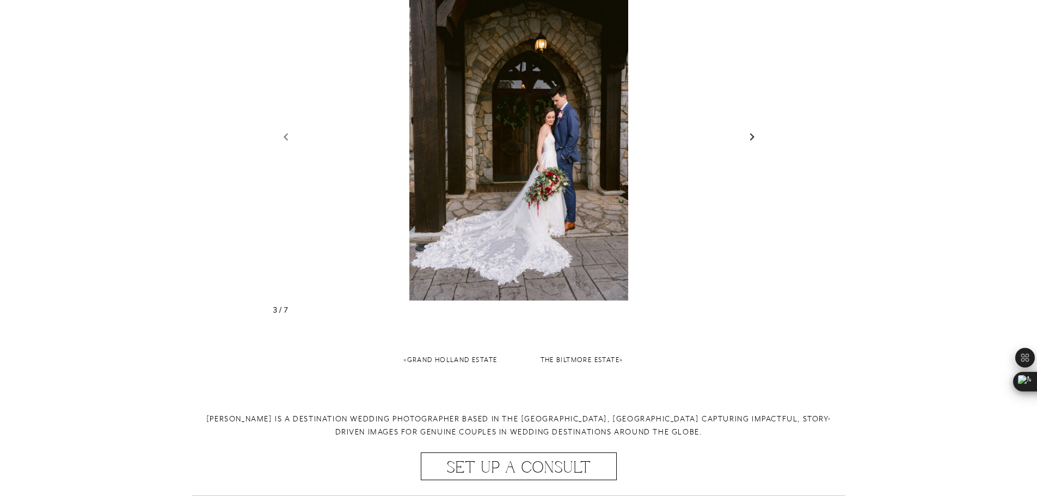
click at [752, 138] on link "Next slide" at bounding box center [752, 136] width 15 height 16
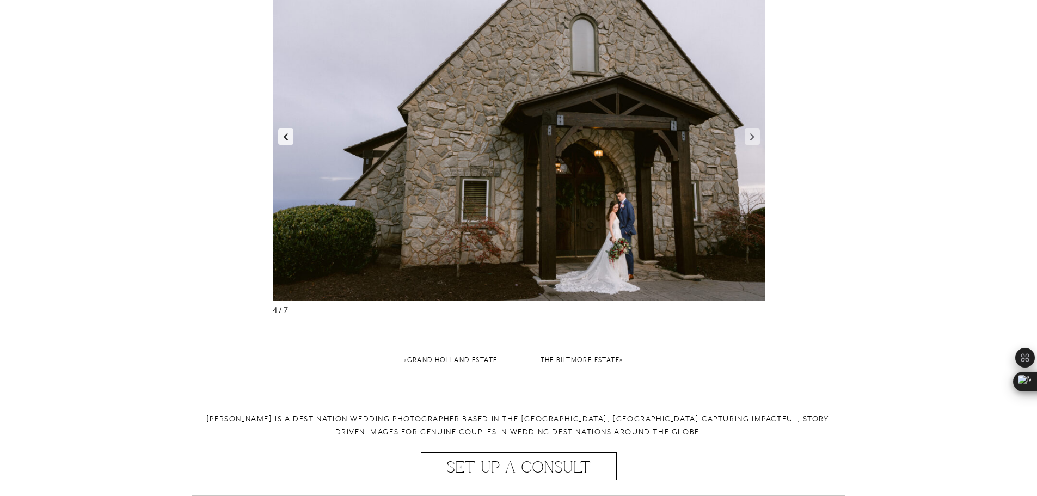
click at [285, 140] on link "Previous slide" at bounding box center [285, 136] width 15 height 16
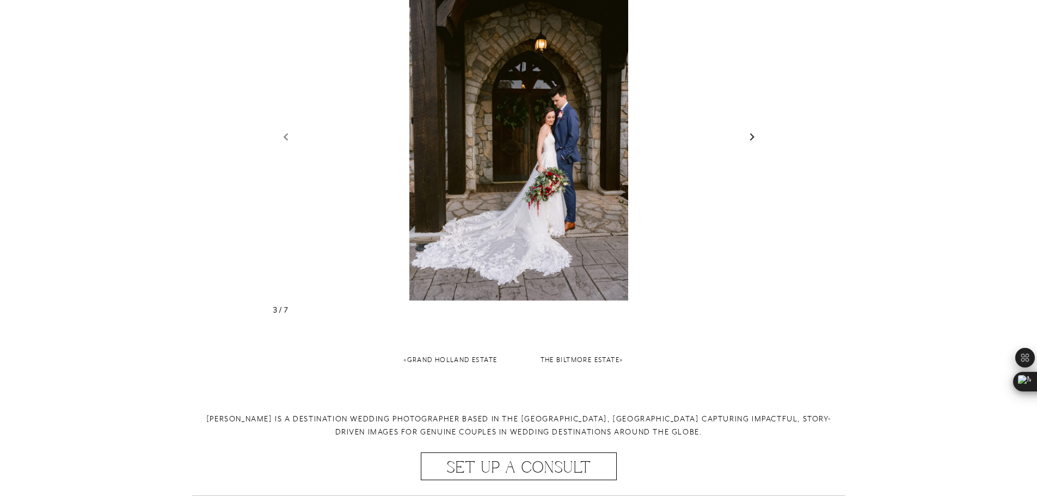
click at [751, 137] on link "Next slide" at bounding box center [752, 136] width 15 height 16
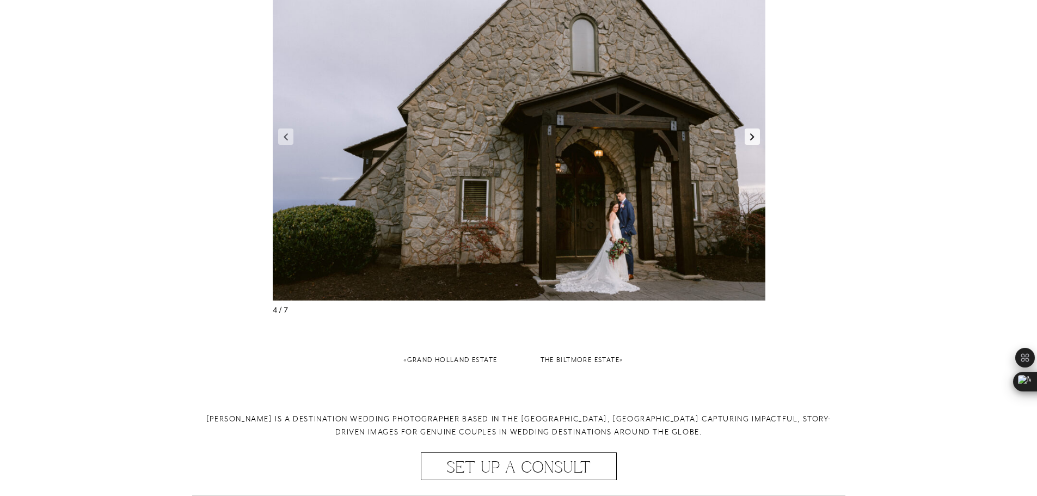
click at [751, 137] on link "Next slide" at bounding box center [752, 136] width 15 height 16
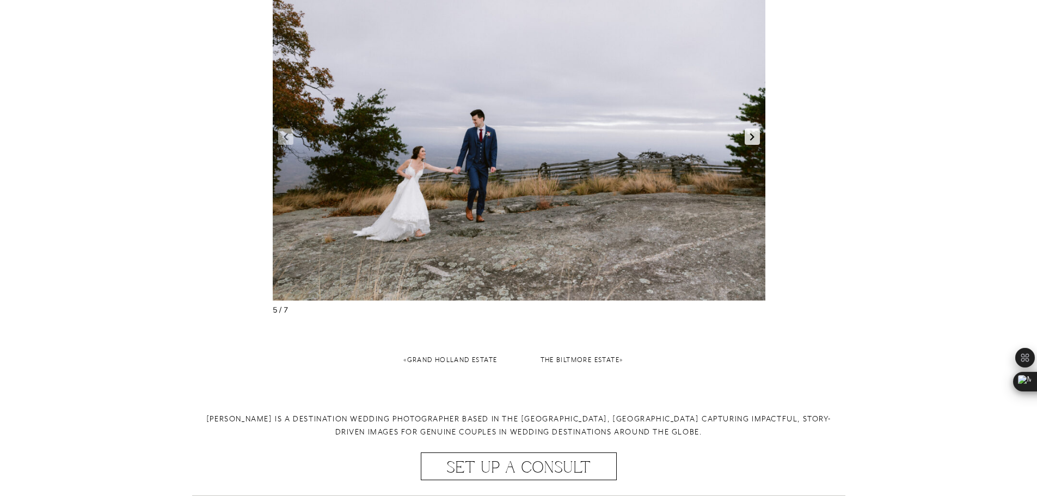
click at [751, 137] on link "Next slide" at bounding box center [752, 136] width 15 height 16
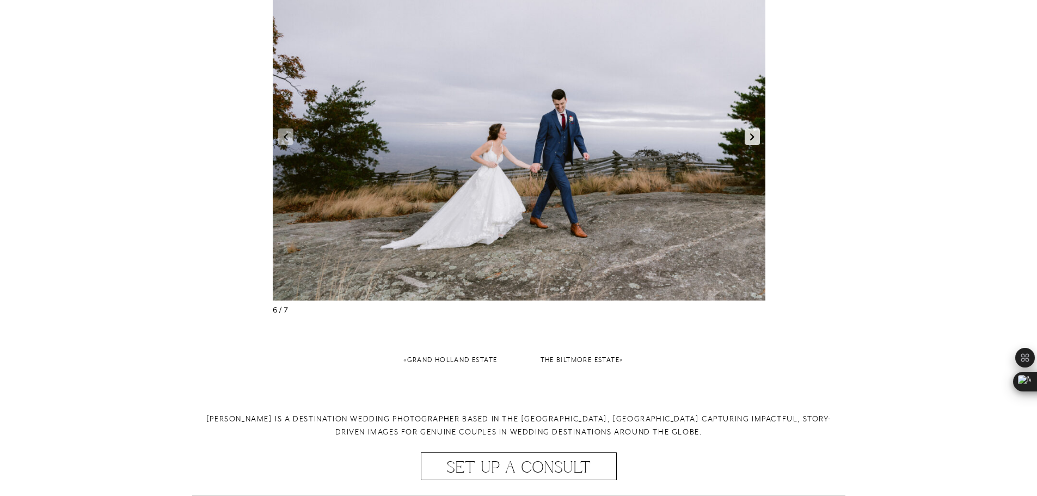
click at [751, 137] on link "Next slide" at bounding box center [752, 136] width 15 height 16
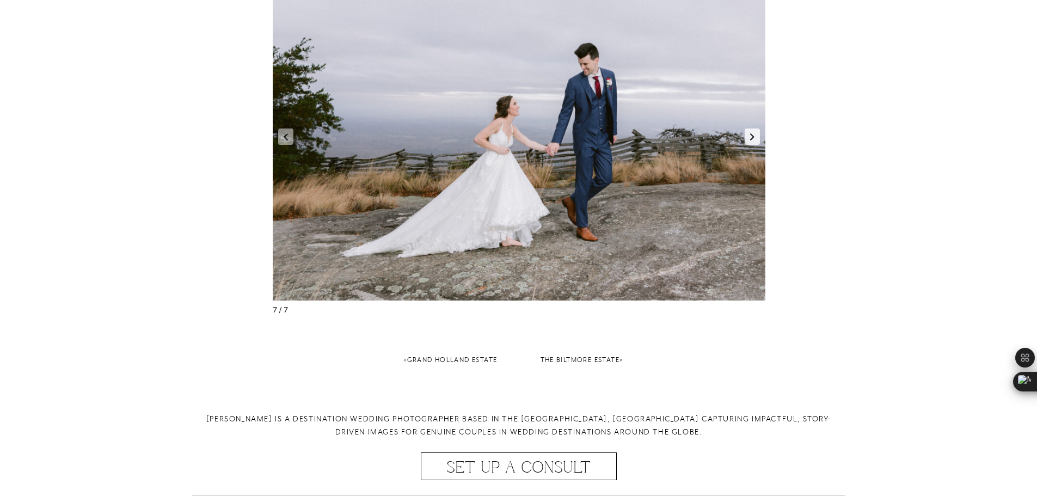
click at [751, 137] on link "Next slide" at bounding box center [752, 136] width 15 height 16
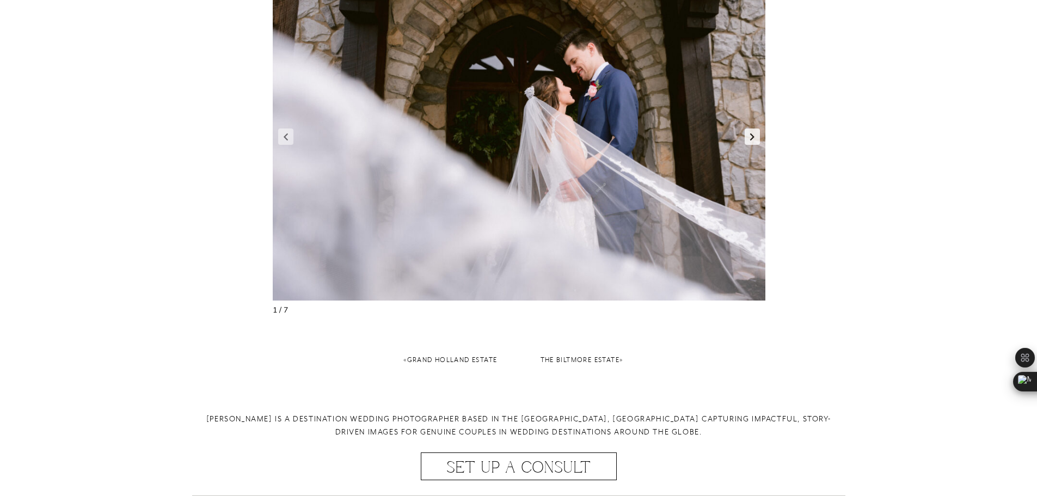
click at [751, 137] on link "Next slide" at bounding box center [752, 136] width 15 height 16
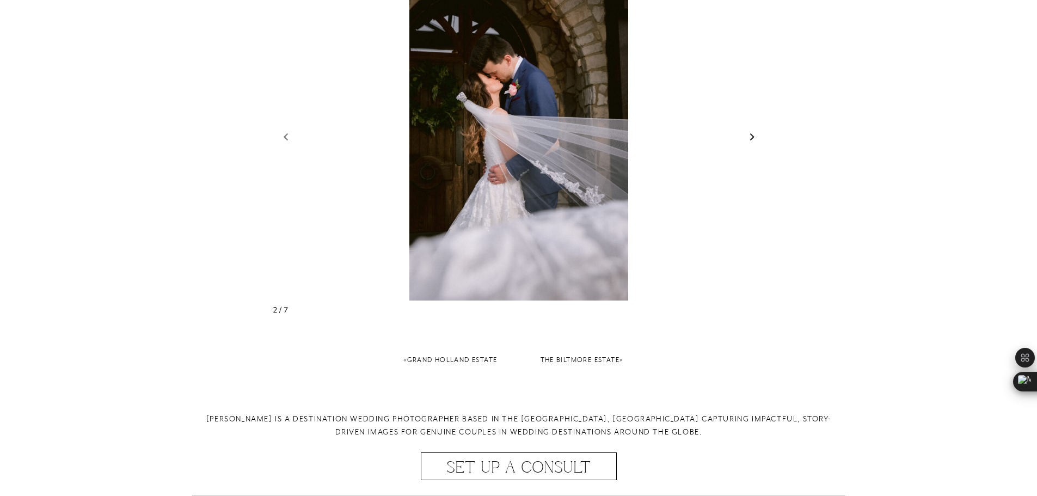
click at [751, 137] on link "Next slide" at bounding box center [752, 136] width 15 height 16
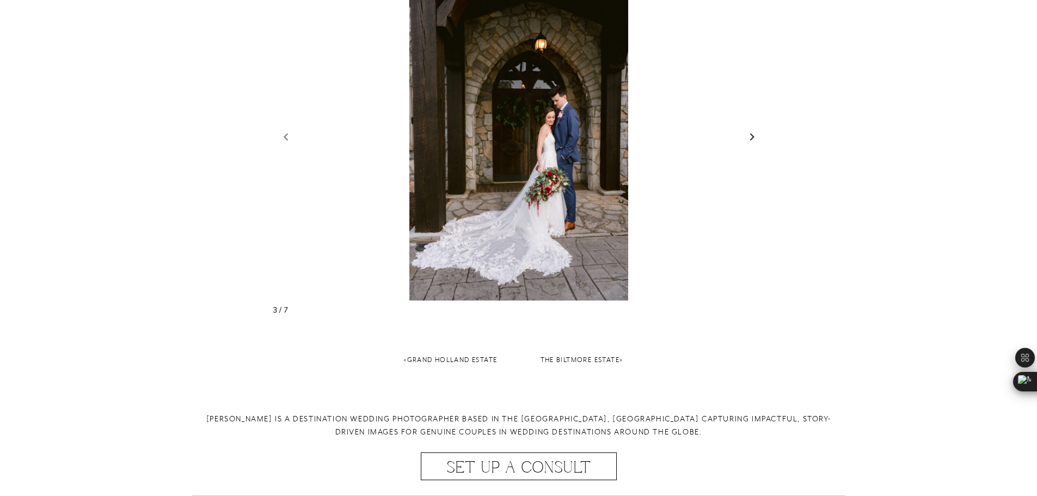
click at [751, 137] on link "Next slide" at bounding box center [752, 136] width 15 height 16
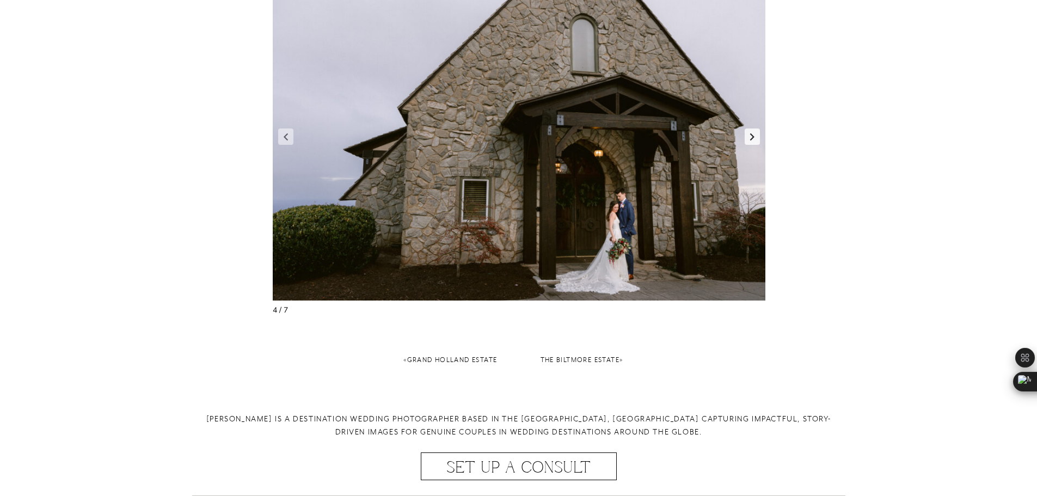
click at [751, 137] on link "Next slide" at bounding box center [752, 136] width 15 height 16
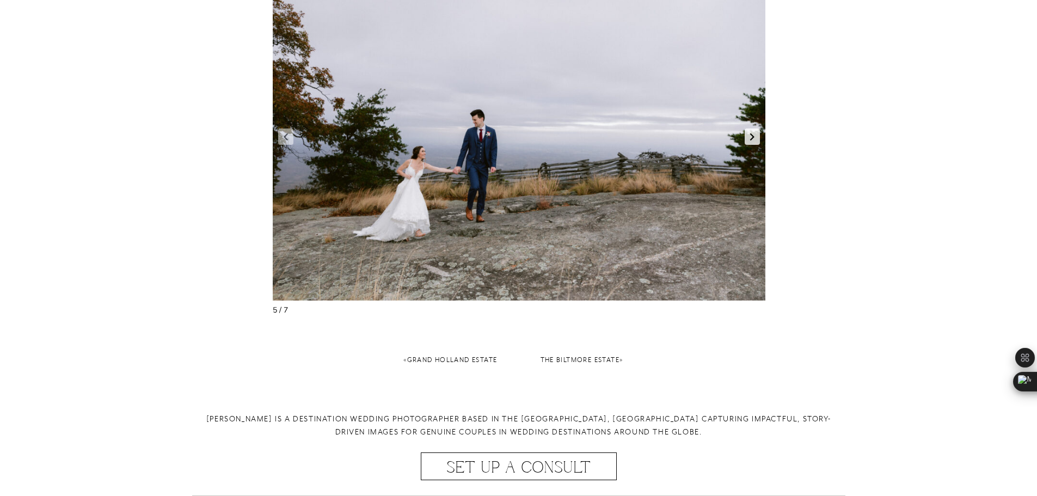
click at [751, 137] on link "Next slide" at bounding box center [752, 136] width 15 height 16
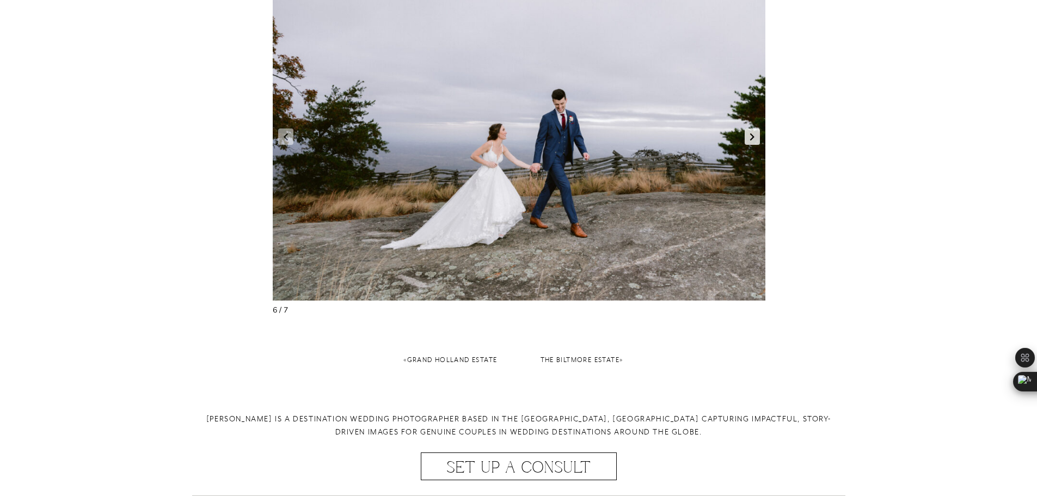
click at [751, 137] on link "Next slide" at bounding box center [752, 136] width 15 height 16
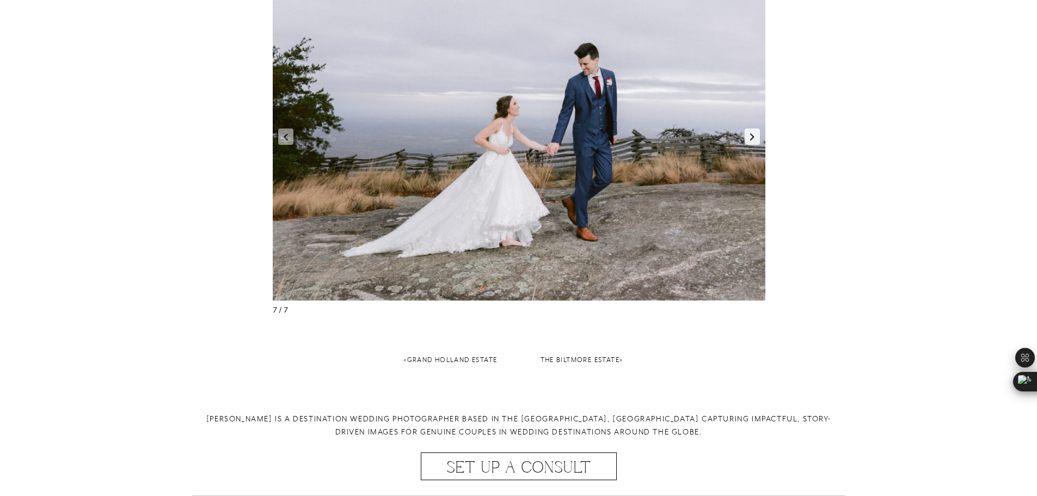
click at [751, 137] on link "Next slide" at bounding box center [752, 136] width 15 height 16
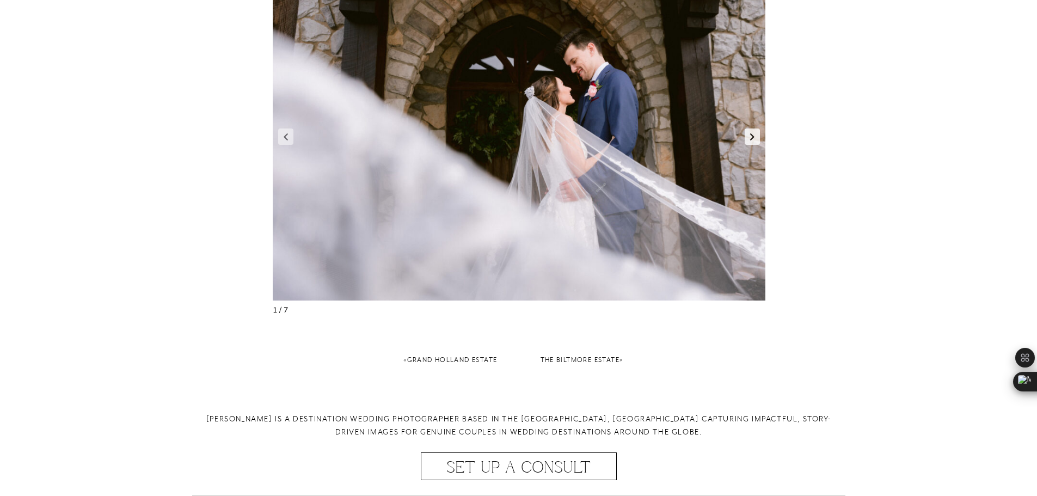
click at [751, 137] on link "Next slide" at bounding box center [752, 136] width 15 height 16
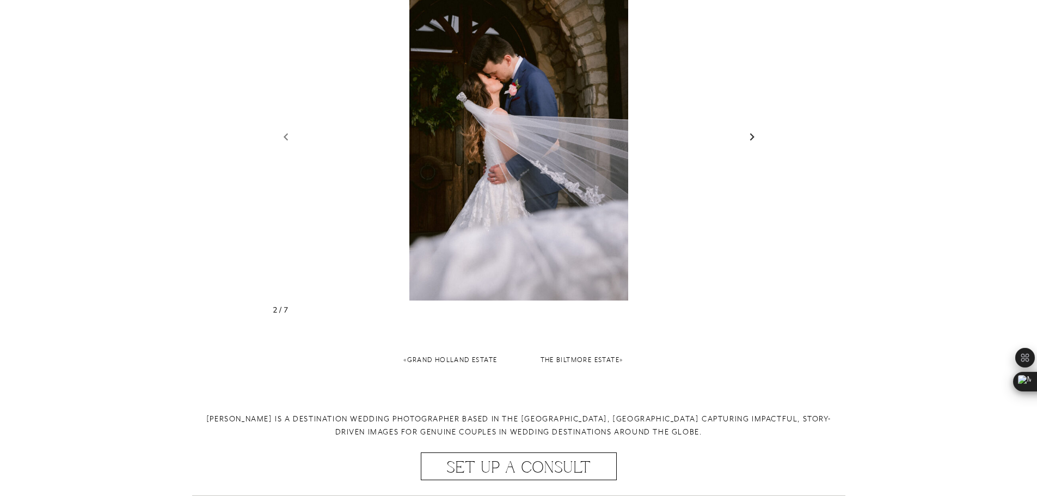
click at [751, 137] on link "Next slide" at bounding box center [752, 136] width 15 height 16
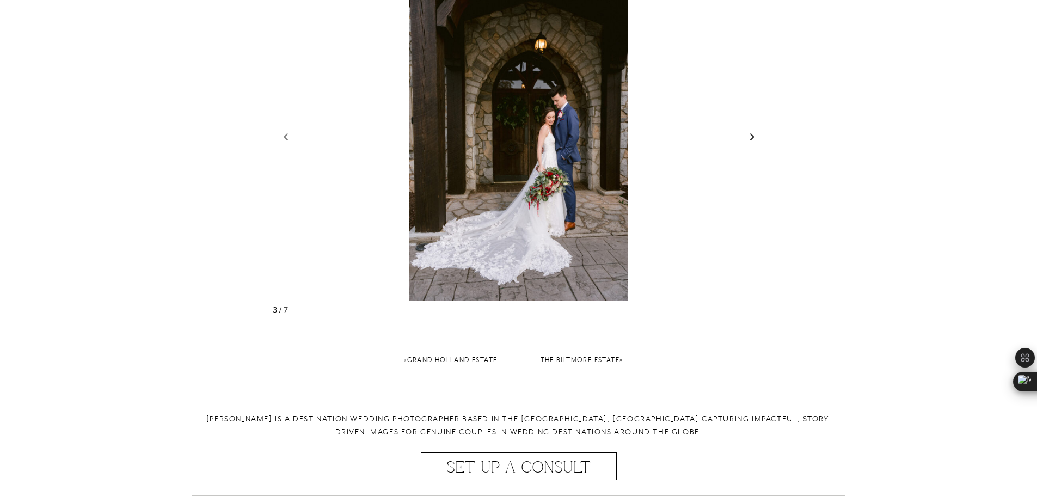
click at [751, 137] on link "Next slide" at bounding box center [752, 136] width 15 height 16
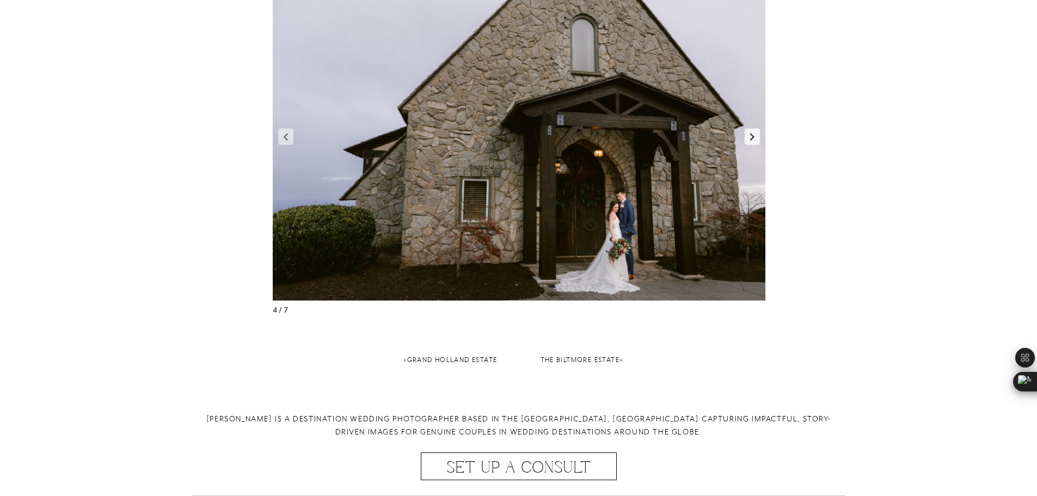
click at [751, 137] on link "Next slide" at bounding box center [752, 136] width 15 height 16
